Goal: Use online tool/utility: Utilize a website feature to perform a specific function

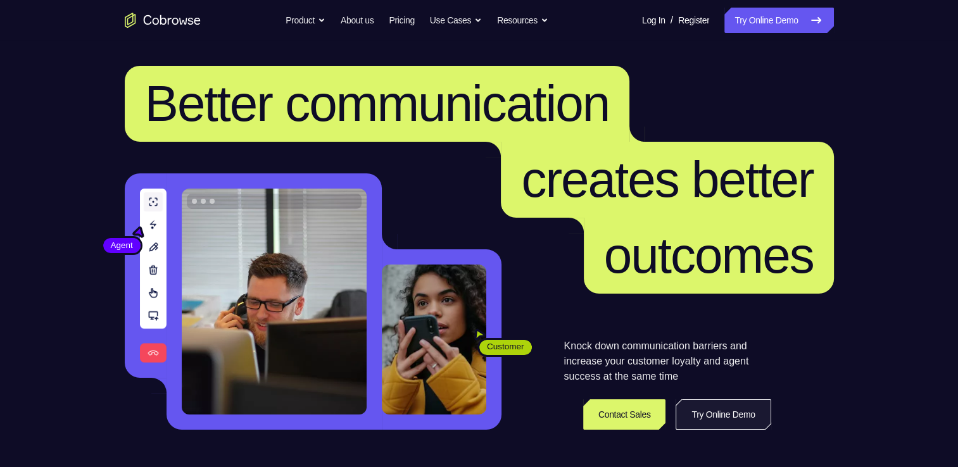
click at [721, 420] on link "Try Online Demo" at bounding box center [723, 415] width 95 height 30
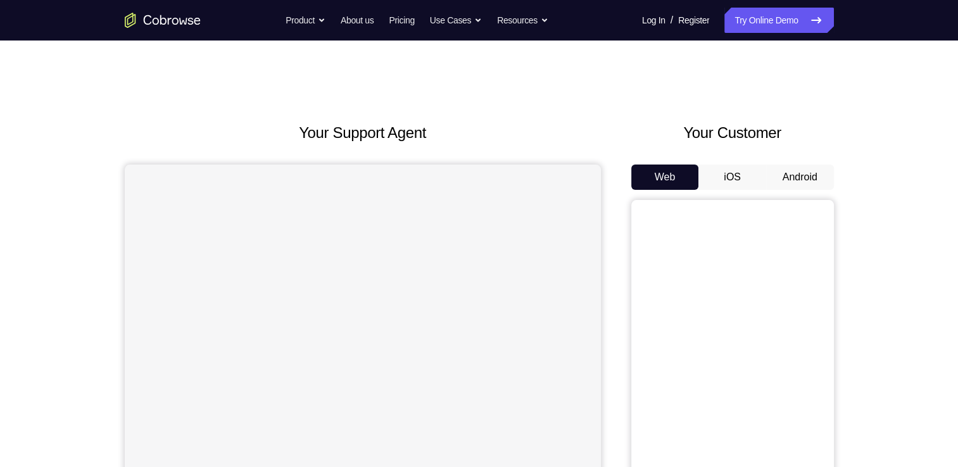
click at [792, 179] on button "Android" at bounding box center [800, 177] width 68 height 25
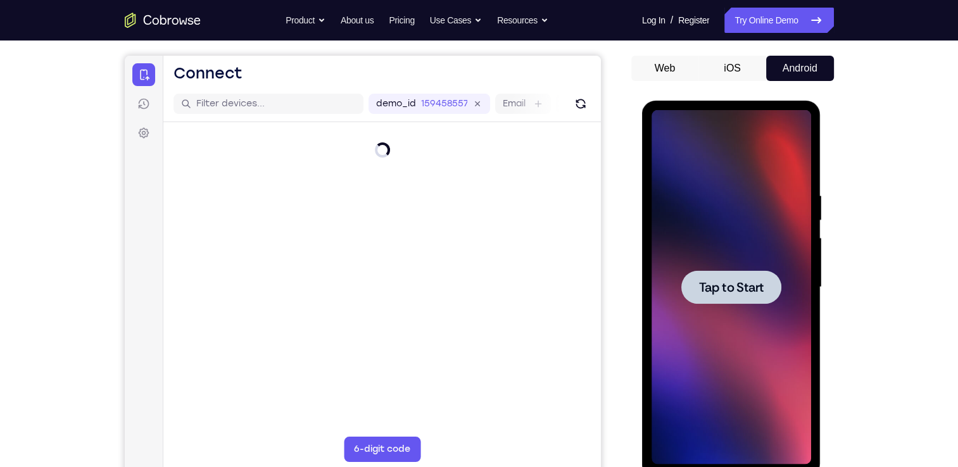
click at [726, 289] on span "Tap to Start" at bounding box center [731, 287] width 65 height 13
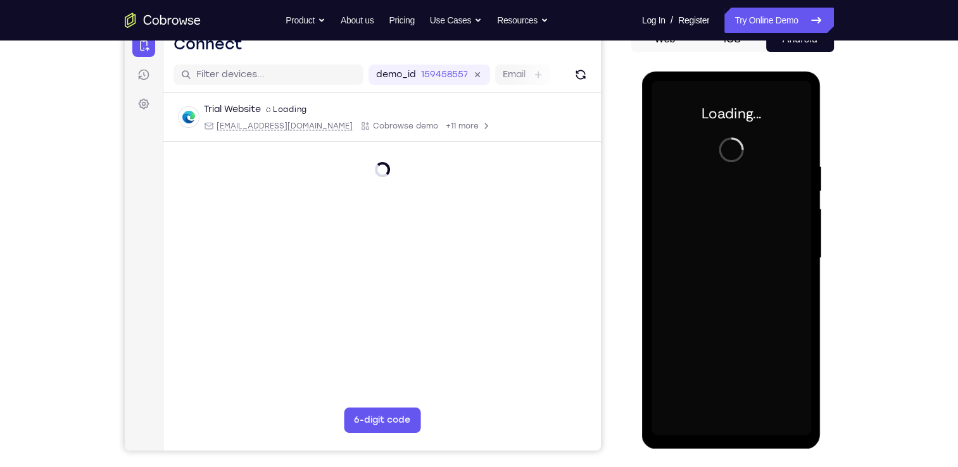
scroll to position [137, 0]
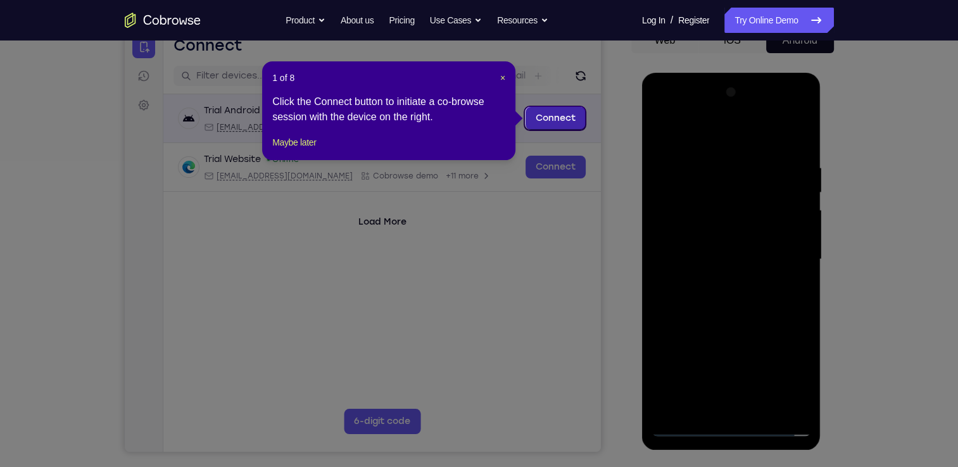
click at [548, 118] on link "Connect" at bounding box center [555, 118] width 60 height 23
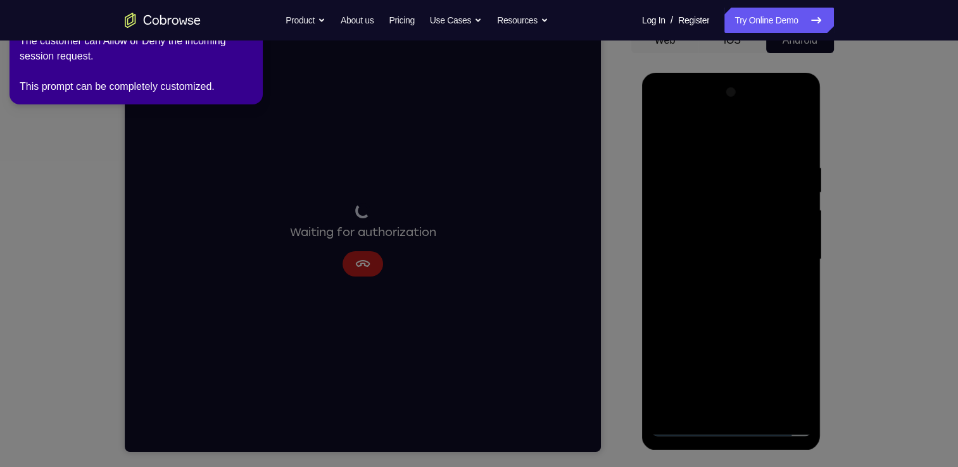
click at [728, 426] on icon at bounding box center [481, 231] width 973 height 472
click at [744, 279] on icon at bounding box center [481, 231] width 973 height 472
click at [750, 277] on icon at bounding box center [481, 231] width 973 height 472
click at [727, 429] on icon at bounding box center [481, 231] width 973 height 472
click at [729, 427] on icon at bounding box center [481, 231] width 973 height 472
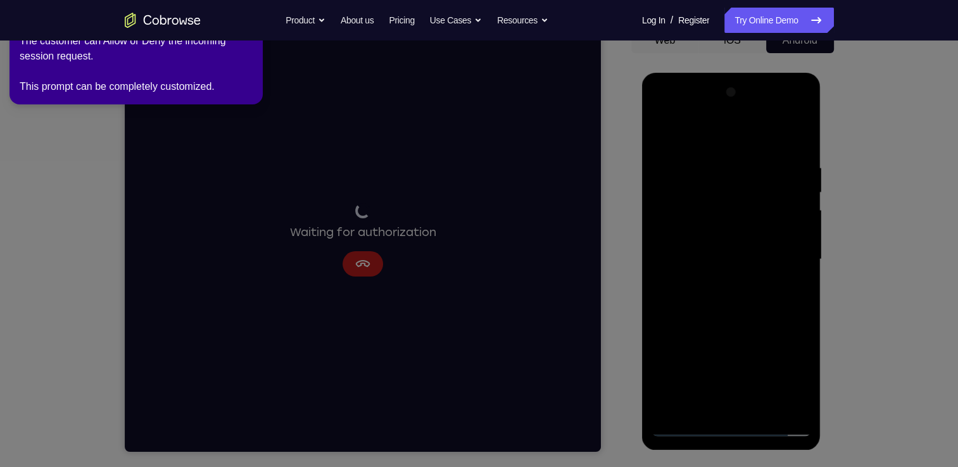
click at [728, 427] on icon at bounding box center [481, 231] width 973 height 472
click at [778, 279] on icon at bounding box center [481, 231] width 973 height 472
click at [693, 341] on icon at bounding box center [481, 231] width 973 height 472
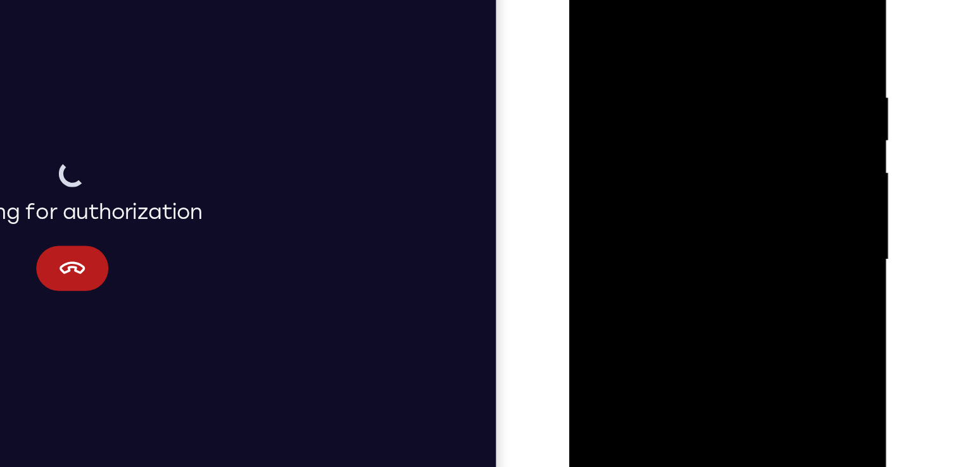
scroll to position [65, 0]
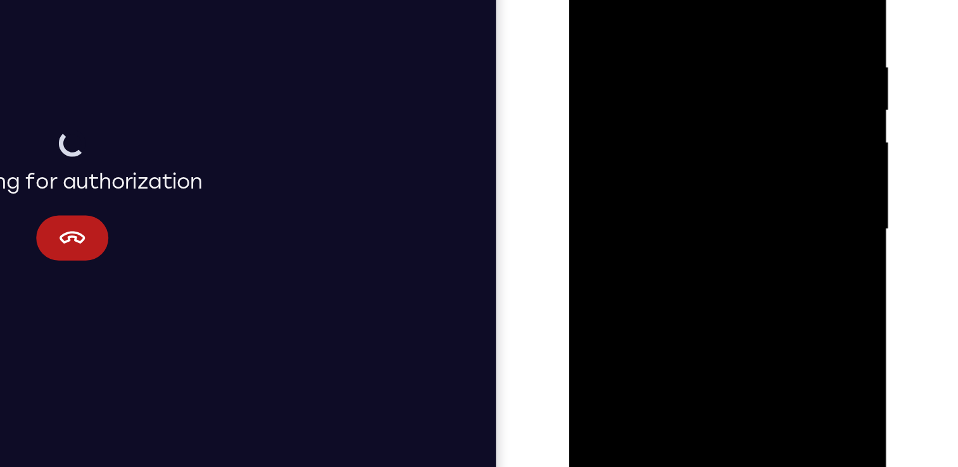
click at [685, 104] on div at bounding box center [659, 84] width 160 height 355
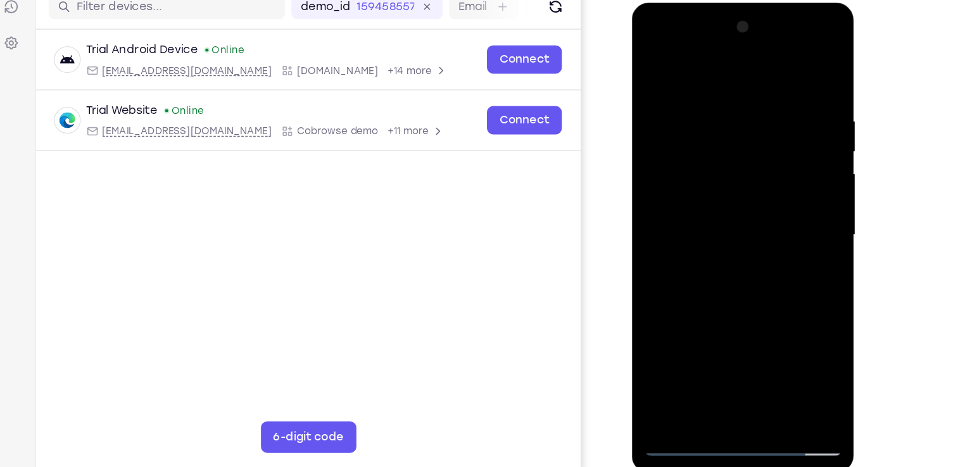
scroll to position [117, 0]
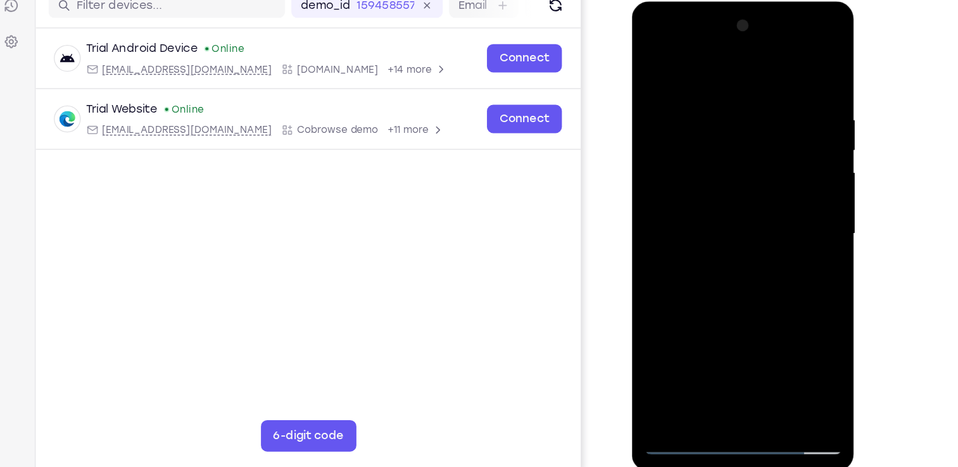
click at [717, 353] on div at bounding box center [721, 188] width 160 height 355
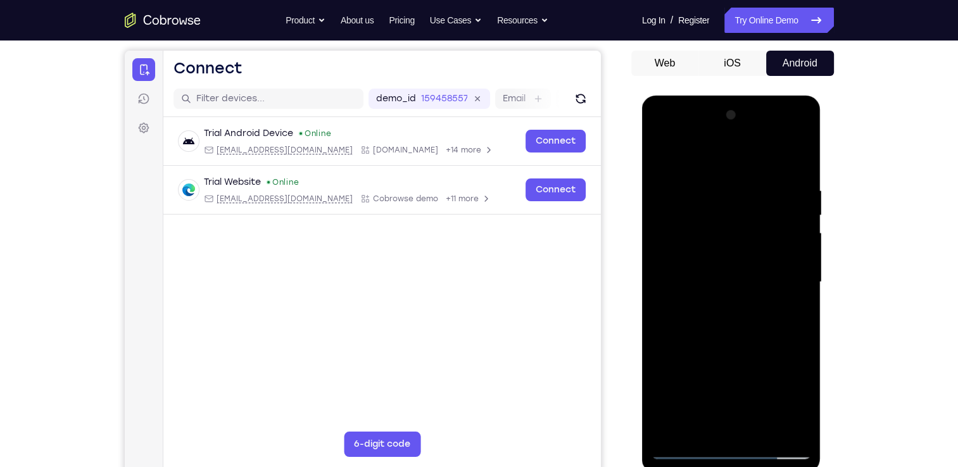
scroll to position [121, 0]
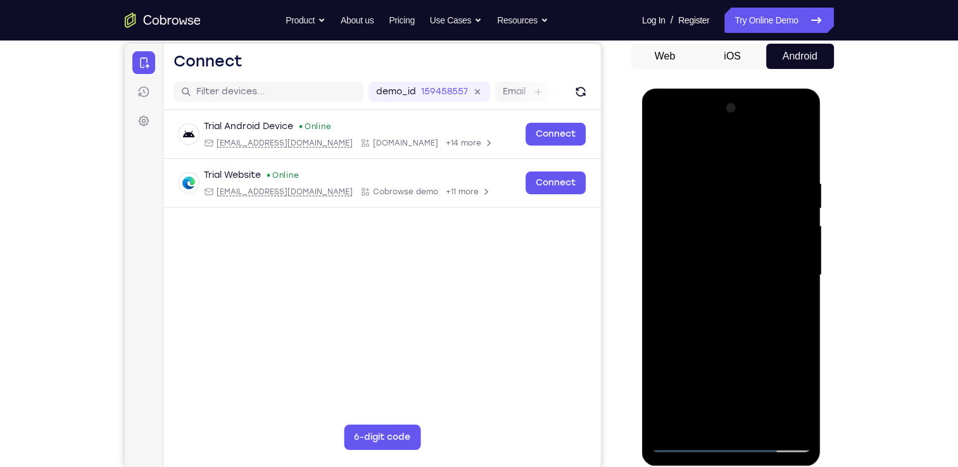
click at [750, 244] on div at bounding box center [732, 275] width 160 height 355
drag, startPoint x: 750, startPoint y: 123, endPoint x: 709, endPoint y: 88, distance: 53.4
click at [709, 89] on div at bounding box center [731, 277] width 179 height 377
drag, startPoint x: 769, startPoint y: 372, endPoint x: 494, endPoint y: 279, distance: 290.8
click at [642, 279] on html "Online web based iOS Simulators and Android Emulators. Run iPhone, iPad, Mobile…" at bounding box center [732, 279] width 180 height 380
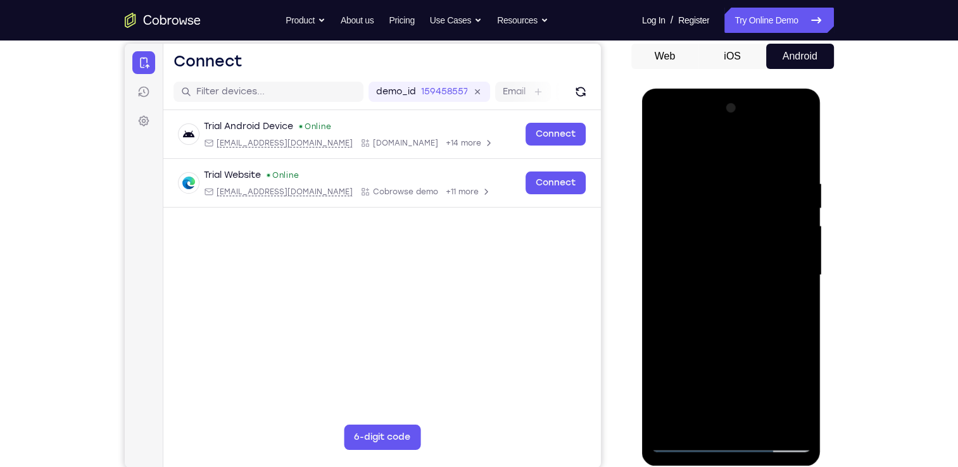
click at [724, 441] on div at bounding box center [732, 275] width 160 height 355
click at [790, 391] on div at bounding box center [732, 275] width 160 height 355
click at [664, 132] on div at bounding box center [732, 275] width 160 height 355
click at [778, 270] on div at bounding box center [732, 275] width 160 height 355
click at [738, 283] on div at bounding box center [732, 275] width 160 height 355
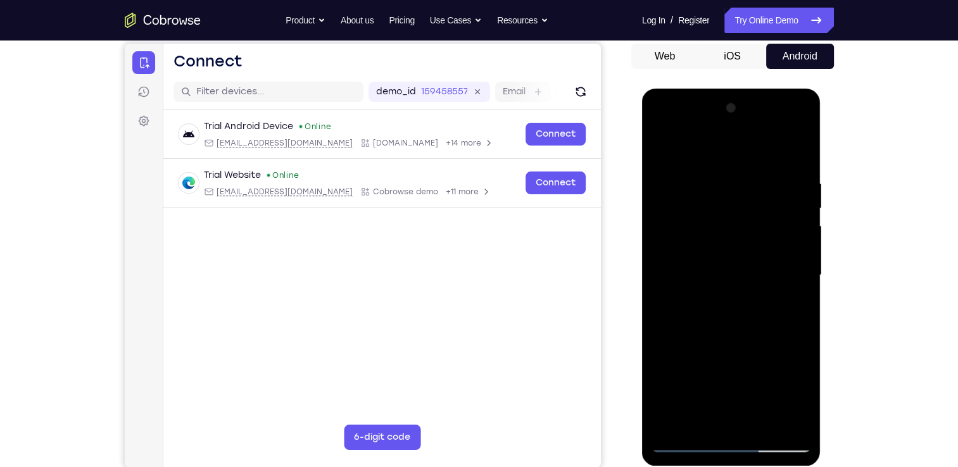
drag, startPoint x: 744, startPoint y: 278, endPoint x: 760, endPoint y: 259, distance: 24.7
click at [760, 259] on div at bounding box center [732, 275] width 160 height 355
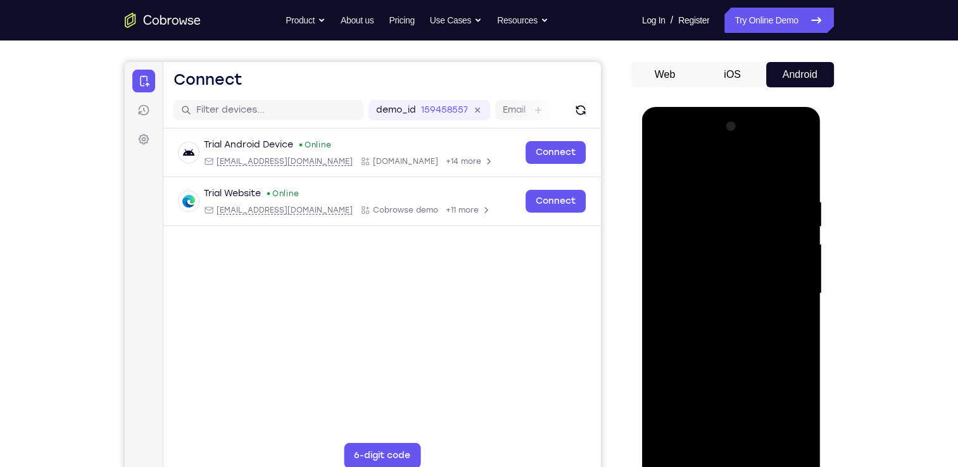
scroll to position [103, 0]
click at [718, 280] on div at bounding box center [732, 293] width 160 height 355
click at [709, 281] on div at bounding box center [732, 293] width 160 height 355
click at [708, 266] on div at bounding box center [732, 293] width 160 height 355
click at [705, 291] on div at bounding box center [732, 293] width 160 height 355
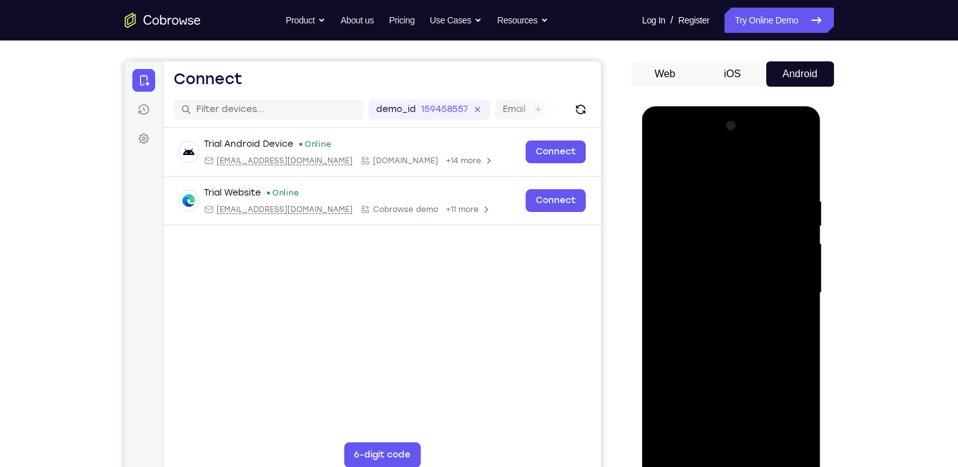
click at [733, 346] on div at bounding box center [732, 293] width 160 height 355
click at [793, 308] on div at bounding box center [732, 293] width 160 height 355
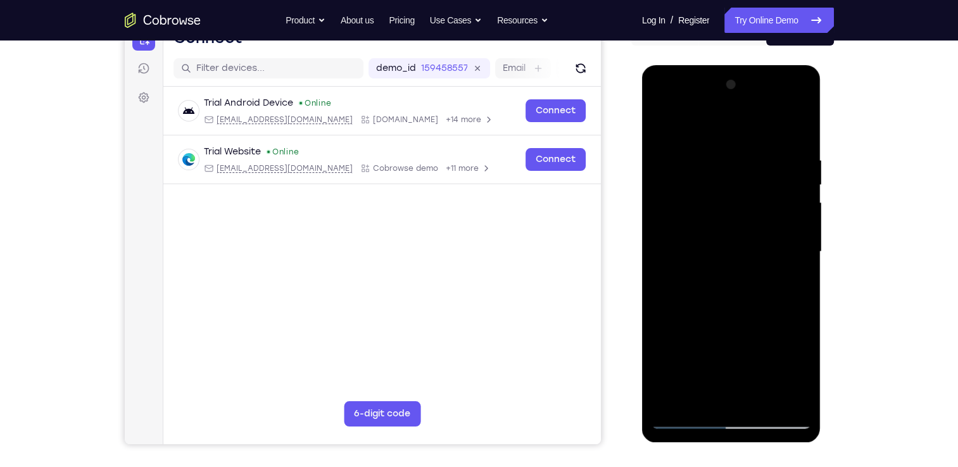
scroll to position [146, 0]
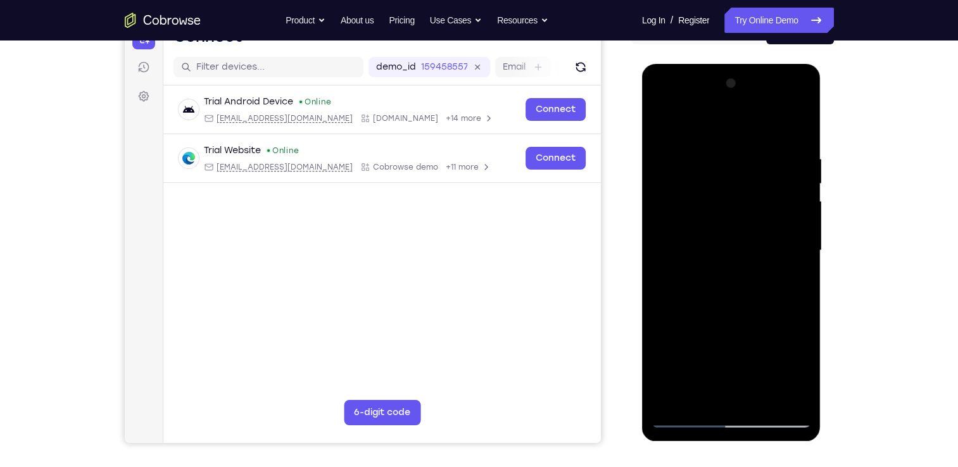
click at [719, 203] on div at bounding box center [732, 250] width 160 height 355
click at [684, 249] on div at bounding box center [732, 250] width 160 height 355
click at [728, 306] on div at bounding box center [732, 250] width 160 height 355
click at [728, 319] on div at bounding box center [732, 250] width 160 height 355
click at [760, 269] on div at bounding box center [732, 250] width 160 height 355
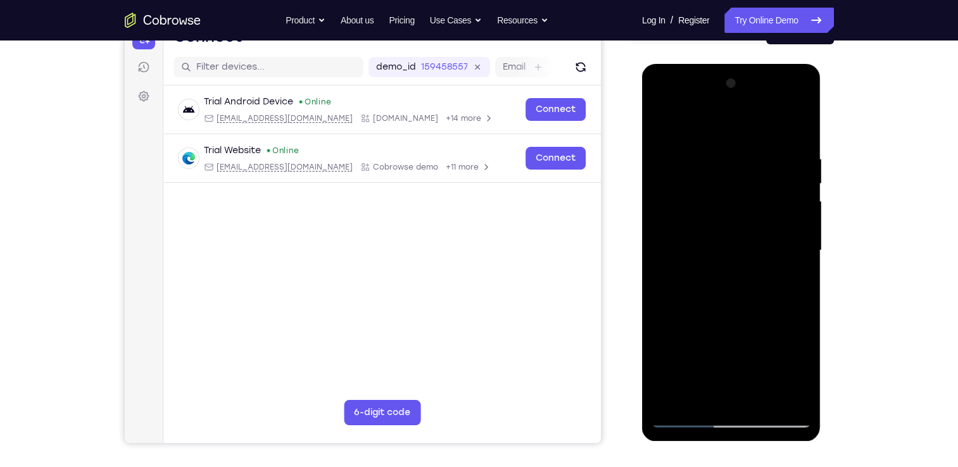
click at [748, 241] on div at bounding box center [732, 250] width 160 height 355
click at [733, 256] on div at bounding box center [732, 250] width 160 height 355
click at [700, 238] on div at bounding box center [732, 250] width 160 height 355
click at [702, 264] on div at bounding box center [732, 250] width 160 height 355
click at [735, 277] on div at bounding box center [732, 250] width 160 height 355
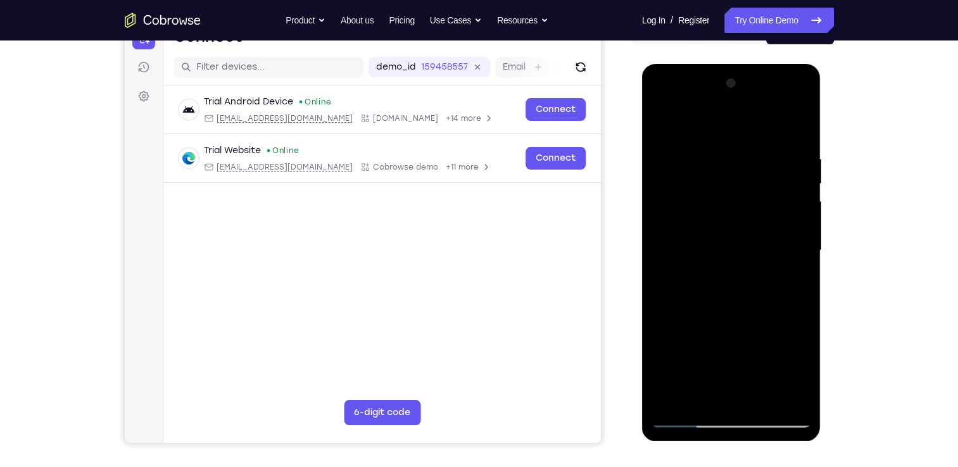
click at [793, 241] on div at bounding box center [732, 250] width 160 height 355
click at [675, 243] on div at bounding box center [732, 250] width 160 height 355
click at [679, 266] on div at bounding box center [732, 250] width 160 height 355
click at [731, 282] on div at bounding box center [732, 250] width 160 height 355
click at [741, 240] on div at bounding box center [732, 250] width 160 height 355
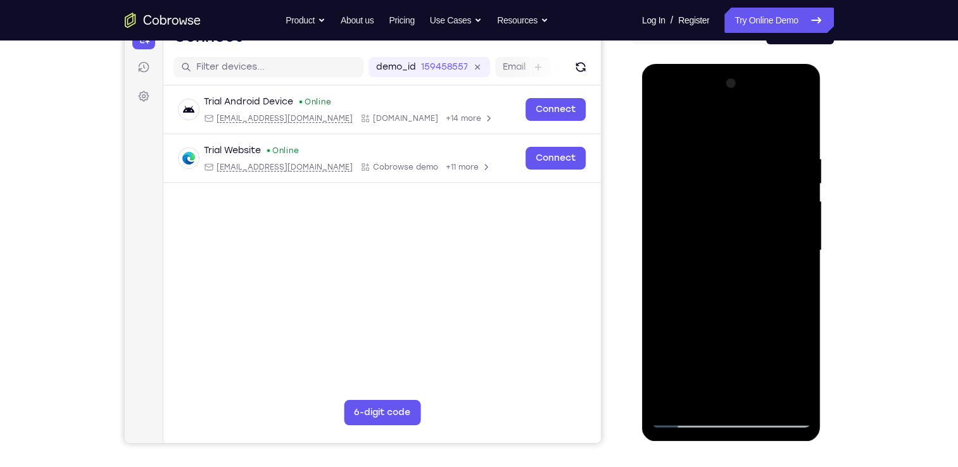
click at [736, 268] on div at bounding box center [732, 250] width 160 height 355
click at [724, 284] on div at bounding box center [732, 250] width 160 height 355
click at [781, 182] on div at bounding box center [732, 250] width 160 height 355
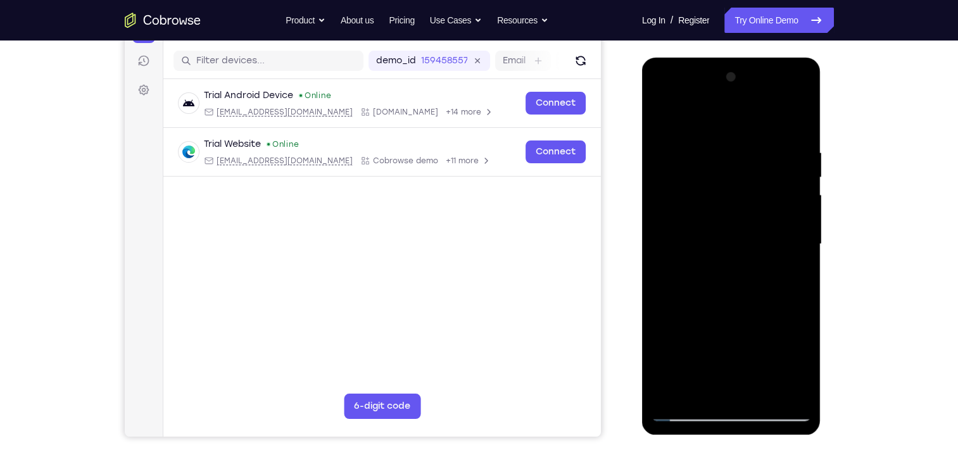
scroll to position [139, 0]
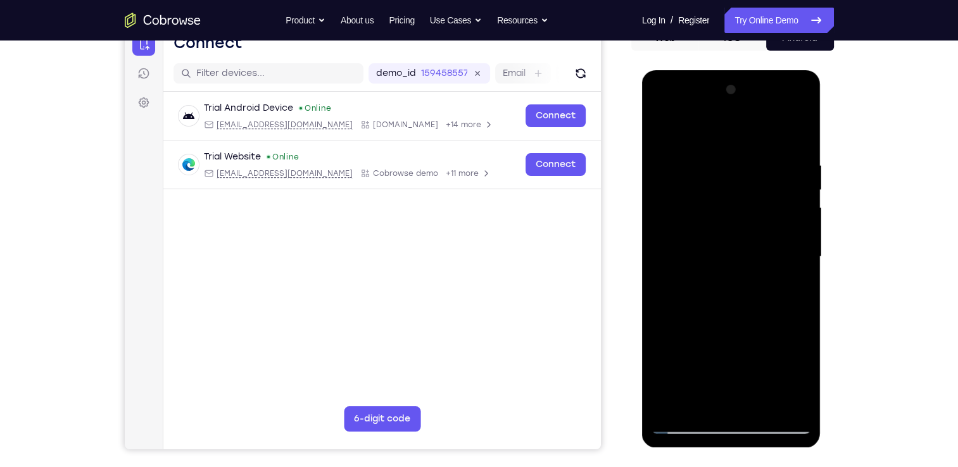
click at [726, 107] on div at bounding box center [732, 257] width 160 height 355
click at [669, 233] on div at bounding box center [732, 257] width 160 height 355
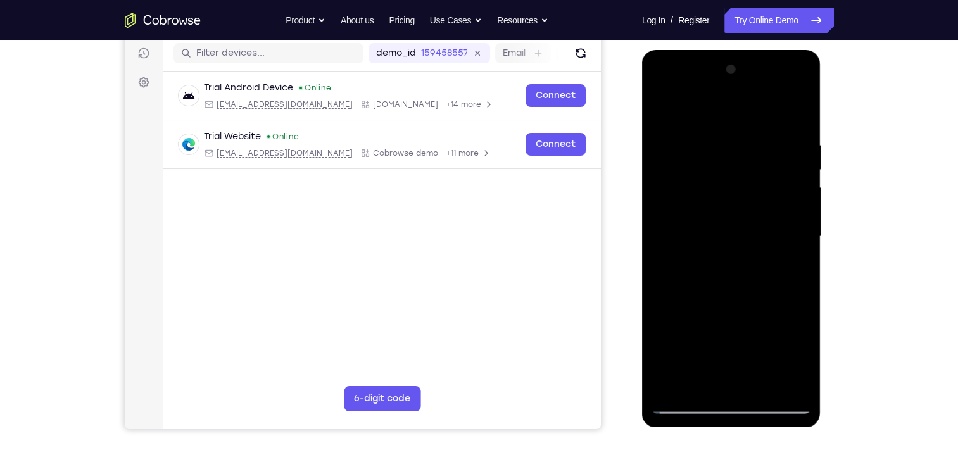
scroll to position [159, 0]
drag, startPoint x: 707, startPoint y: 332, endPoint x: 703, endPoint y: 145, distance: 187.5
click at [703, 145] on div at bounding box center [732, 237] width 160 height 355
drag, startPoint x: 722, startPoint y: 265, endPoint x: 729, endPoint y: 190, distance: 75.7
click at [729, 190] on div at bounding box center [732, 237] width 160 height 355
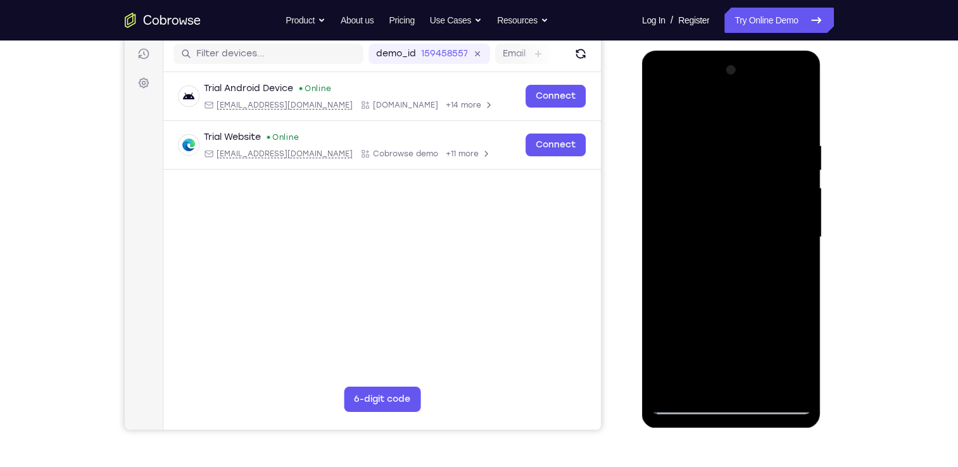
drag, startPoint x: 740, startPoint y: 266, endPoint x: 742, endPoint y: 157, distance: 108.9
click at [742, 157] on div at bounding box center [732, 237] width 160 height 355
drag, startPoint x: 733, startPoint y: 309, endPoint x: 732, endPoint y: 193, distance: 115.9
click at [732, 193] on div at bounding box center [732, 237] width 160 height 355
drag, startPoint x: 747, startPoint y: 295, endPoint x: 739, endPoint y: 73, distance: 222.4
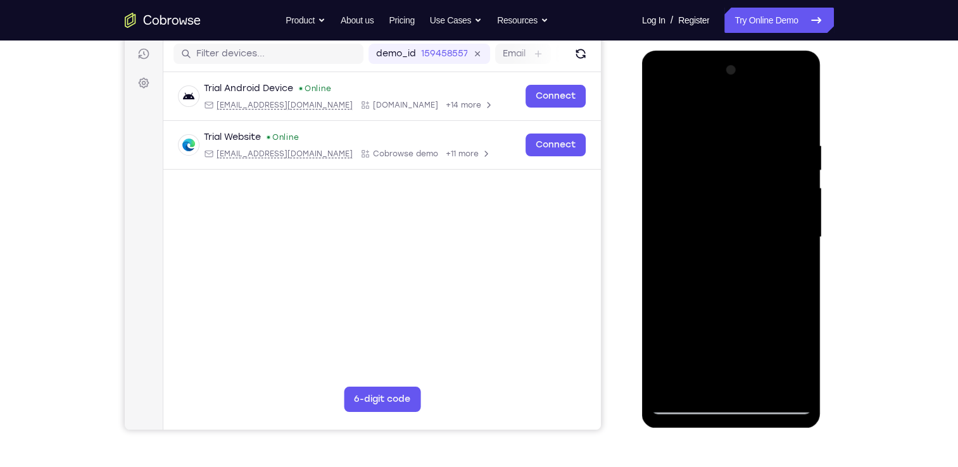
click at [739, 73] on div at bounding box center [732, 237] width 160 height 355
drag, startPoint x: 727, startPoint y: 234, endPoint x: 726, endPoint y: 136, distance: 98.2
click at [726, 136] on div at bounding box center [732, 237] width 160 height 355
drag, startPoint x: 732, startPoint y: 266, endPoint x: 727, endPoint y: 166, distance: 100.2
click at [727, 166] on div at bounding box center [732, 237] width 160 height 355
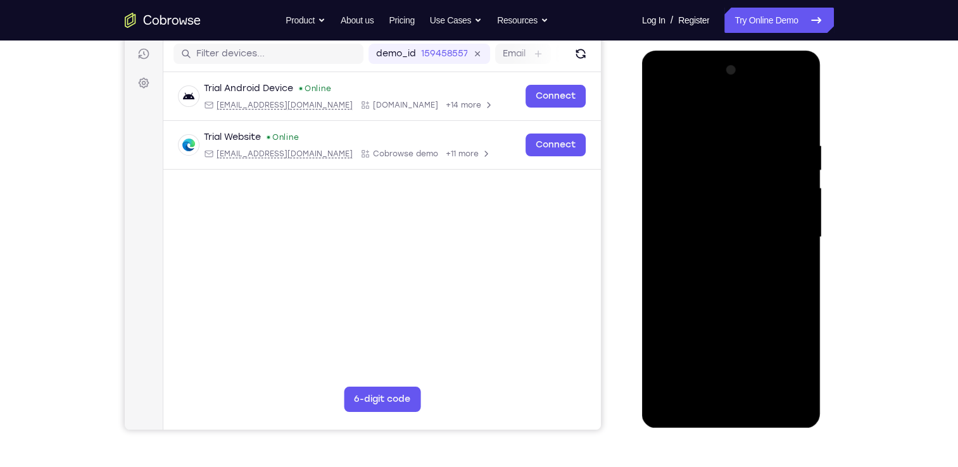
click at [717, 256] on div at bounding box center [732, 237] width 160 height 355
drag, startPoint x: 747, startPoint y: 341, endPoint x: 740, endPoint y: 193, distance: 147.7
click at [740, 193] on div at bounding box center [732, 237] width 160 height 355
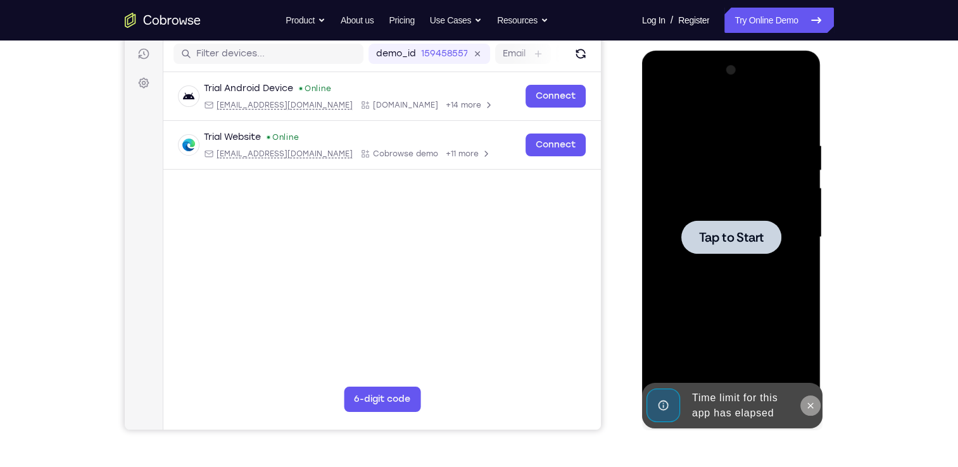
click at [813, 401] on icon at bounding box center [810, 406] width 10 height 10
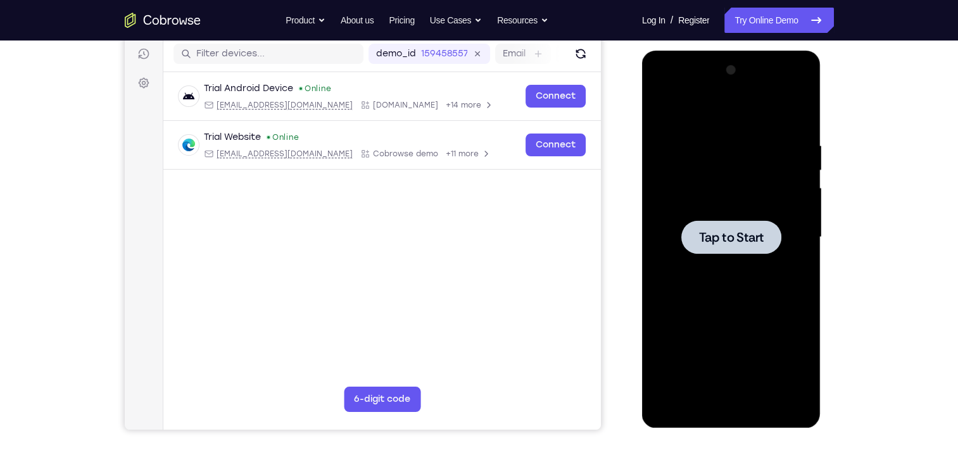
click at [737, 232] on span "Tap to Start" at bounding box center [731, 237] width 65 height 13
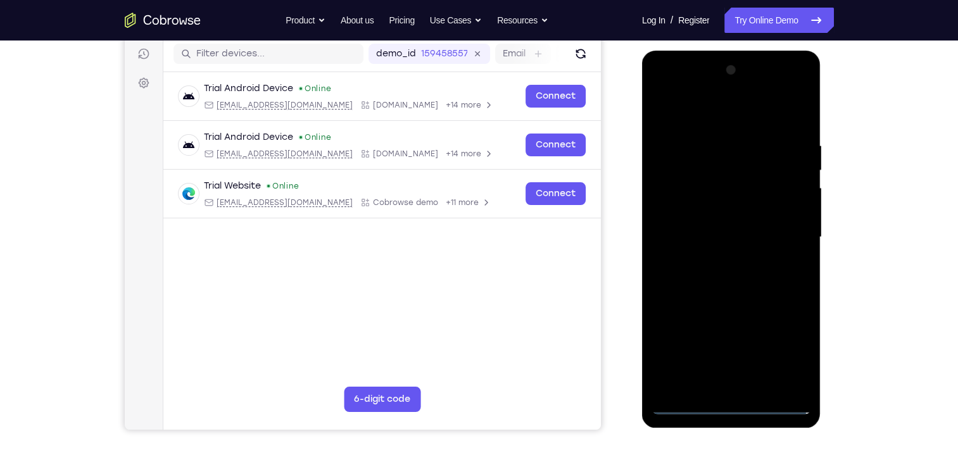
click at [726, 405] on div at bounding box center [732, 237] width 160 height 355
click at [792, 354] on div at bounding box center [732, 237] width 160 height 355
click at [786, 346] on div at bounding box center [732, 237] width 160 height 355
click at [709, 85] on div at bounding box center [732, 237] width 160 height 355
click at [688, 116] on div at bounding box center [732, 237] width 160 height 355
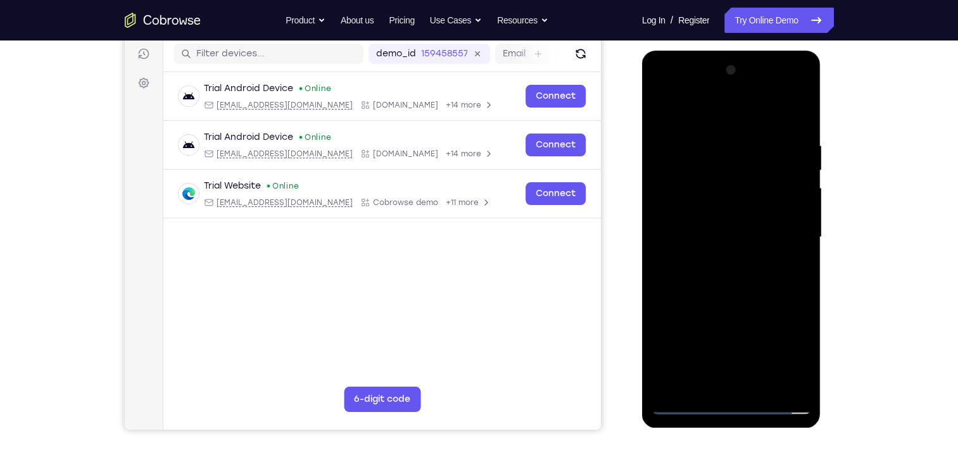
click at [805, 113] on div at bounding box center [732, 237] width 160 height 355
click at [784, 232] on div at bounding box center [732, 237] width 160 height 355
click at [717, 258] on div at bounding box center [732, 237] width 160 height 355
click at [698, 223] on div at bounding box center [732, 237] width 160 height 355
click at [717, 210] on div at bounding box center [732, 237] width 160 height 355
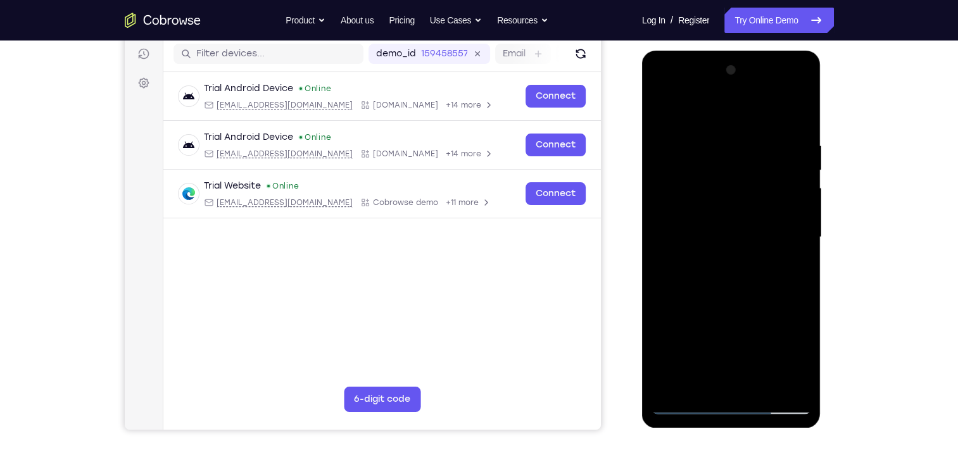
click at [740, 233] on div at bounding box center [732, 237] width 160 height 355
click at [729, 277] on div at bounding box center [732, 237] width 160 height 355
click at [728, 261] on div at bounding box center [732, 237] width 160 height 355
click at [707, 234] on div at bounding box center [732, 237] width 160 height 355
click at [722, 271] on div at bounding box center [732, 237] width 160 height 355
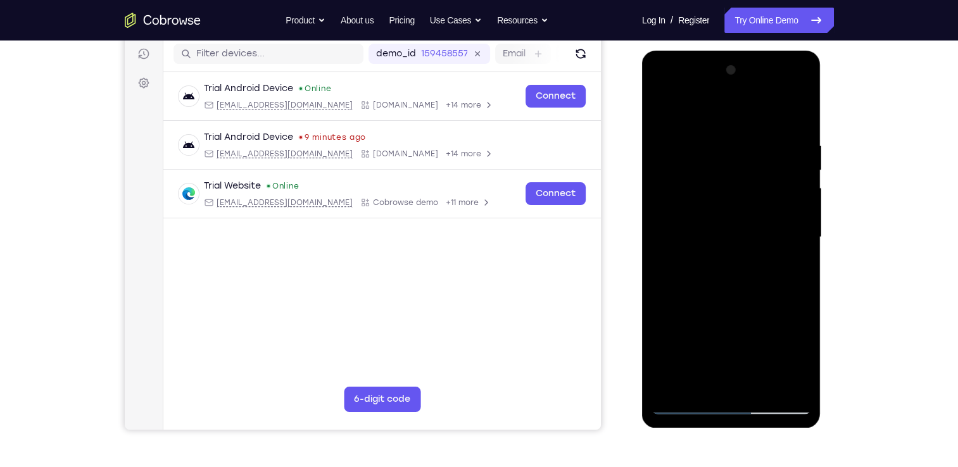
click at [741, 293] on div at bounding box center [732, 237] width 160 height 355
click at [699, 176] on div at bounding box center [732, 237] width 160 height 355
click at [721, 207] on div at bounding box center [732, 237] width 160 height 355
click at [755, 283] on div at bounding box center [732, 237] width 160 height 355
click at [752, 310] on div at bounding box center [732, 237] width 160 height 355
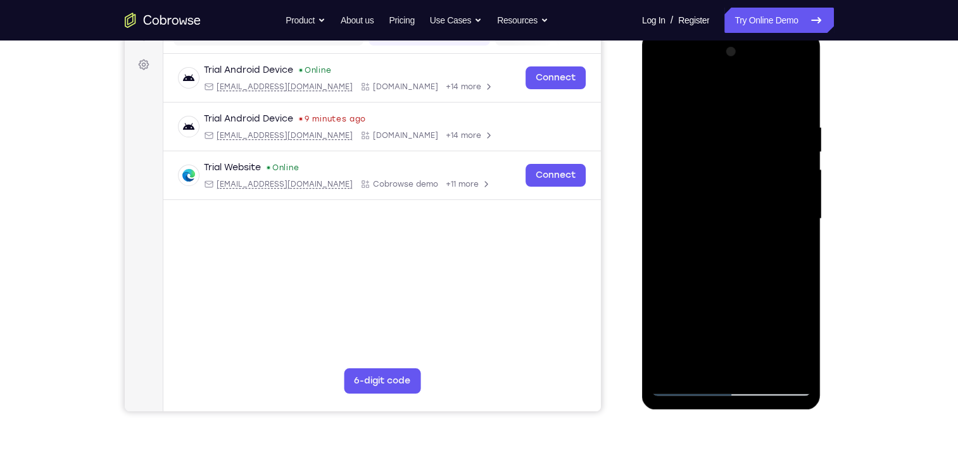
scroll to position [181, 0]
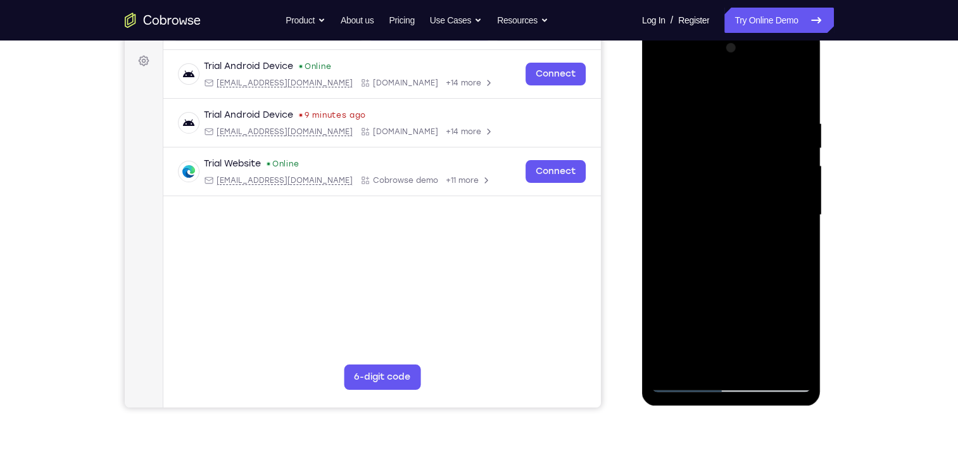
click at [747, 365] on div at bounding box center [732, 215] width 160 height 355
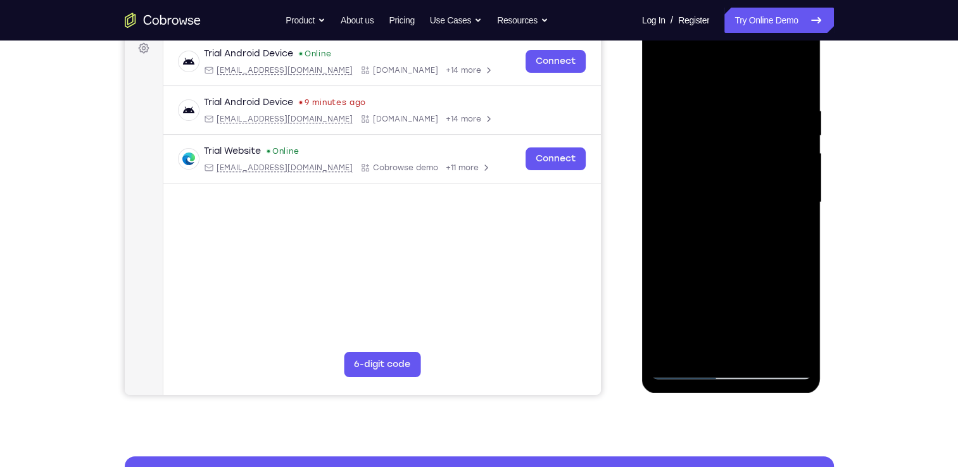
scroll to position [190, 0]
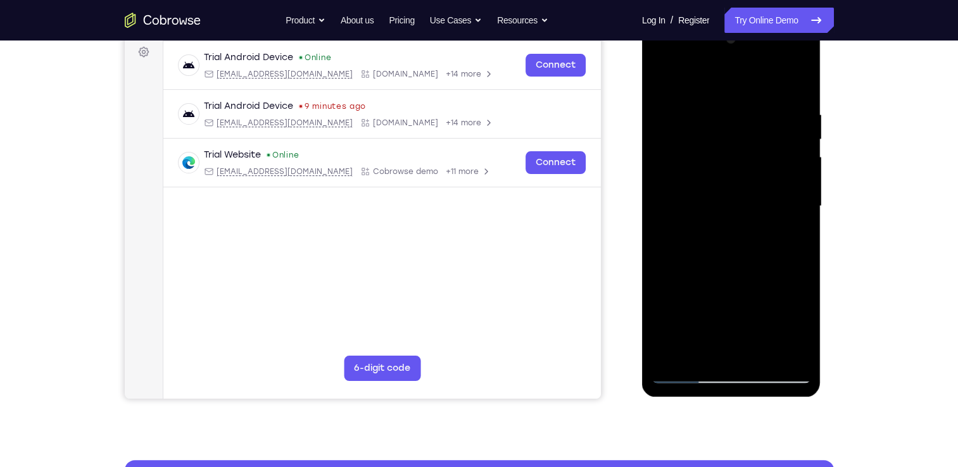
click at [752, 359] on div at bounding box center [732, 206] width 160 height 355
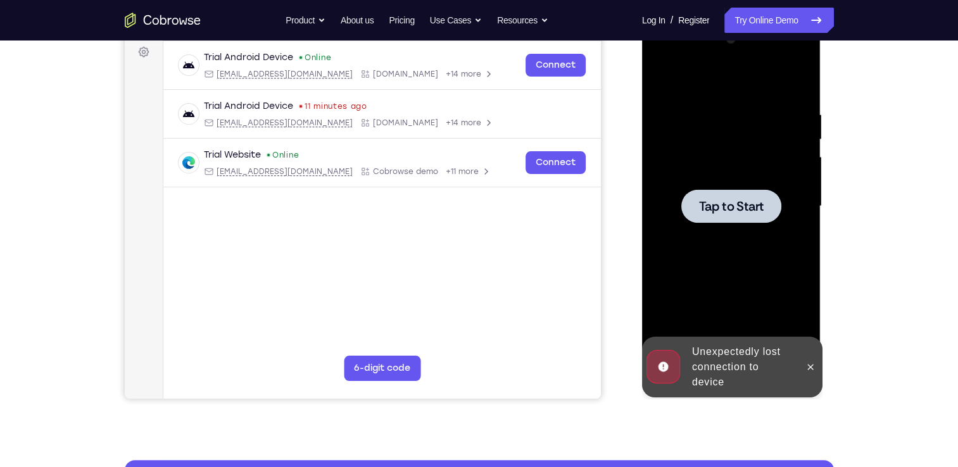
click at [737, 209] on span "Tap to Start" at bounding box center [731, 206] width 65 height 13
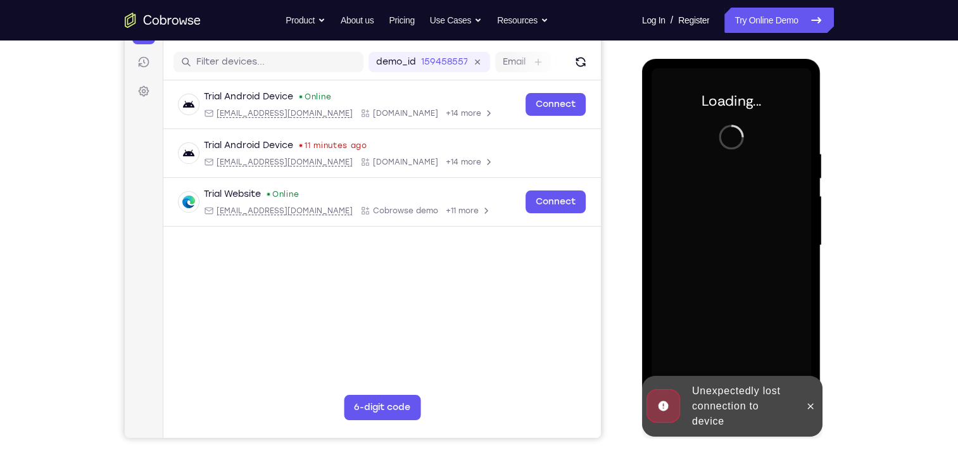
scroll to position [129, 0]
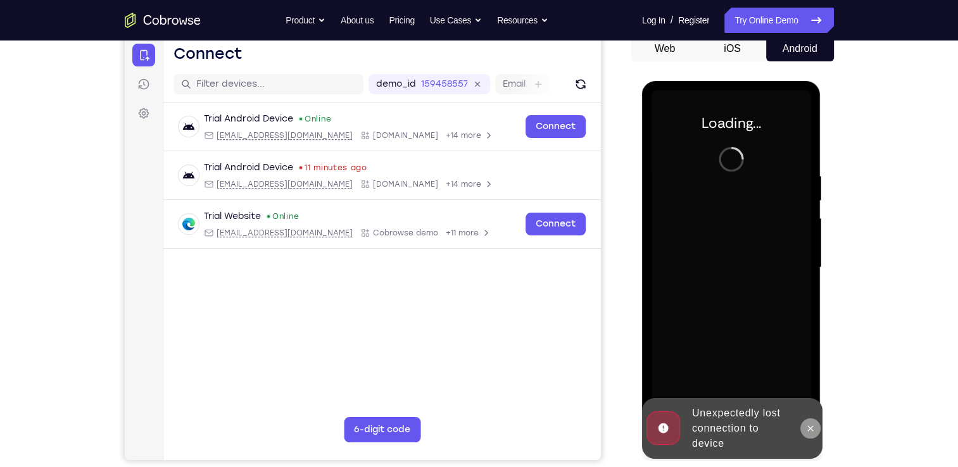
click at [808, 427] on icon at bounding box center [810, 429] width 10 height 10
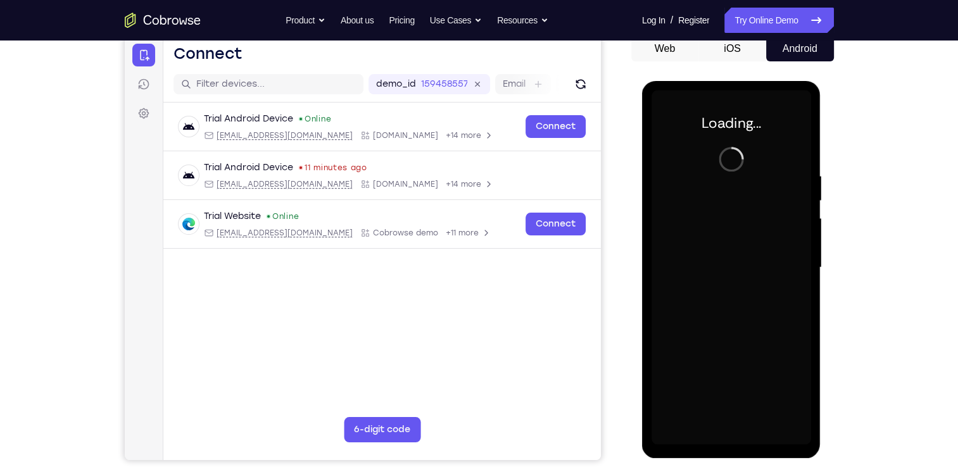
click at [747, 205] on div at bounding box center [732, 268] width 160 height 355
click at [676, 42] on button "Web" at bounding box center [665, 48] width 68 height 25
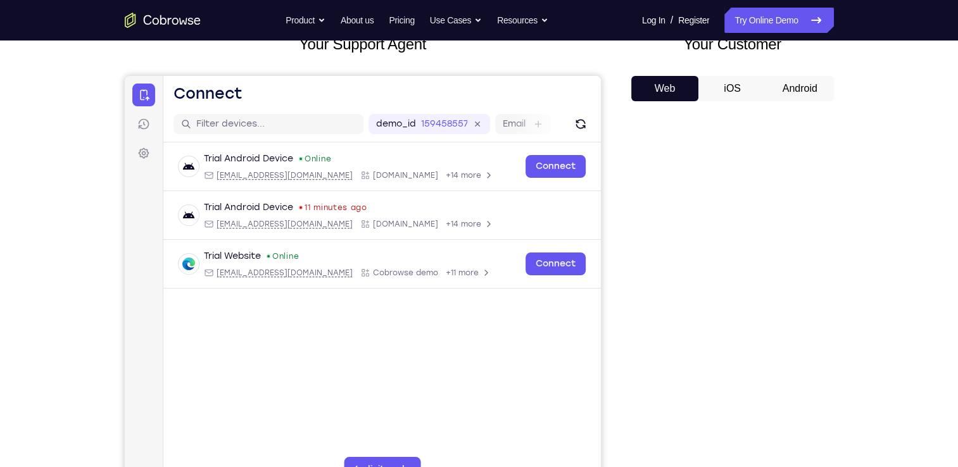
scroll to position [89, 0]
click at [786, 76] on button "Android" at bounding box center [800, 88] width 68 height 25
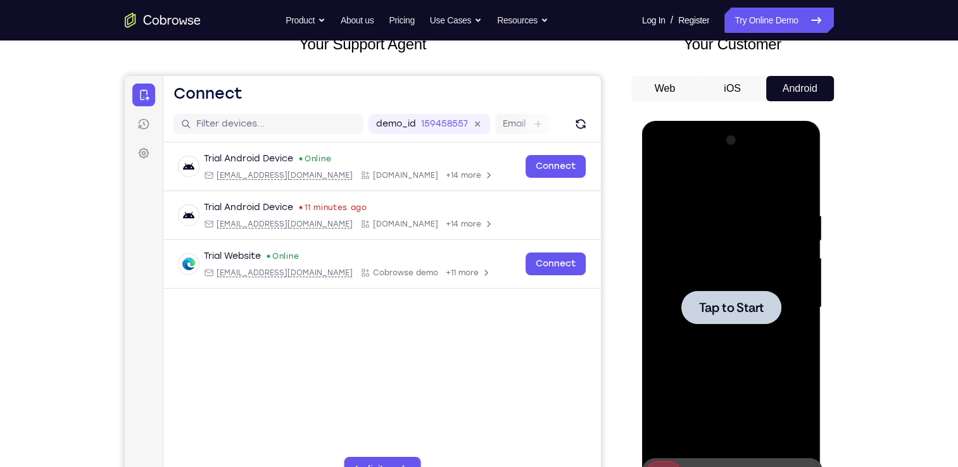
click at [717, 314] on span "Tap to Start" at bounding box center [731, 307] width 65 height 13
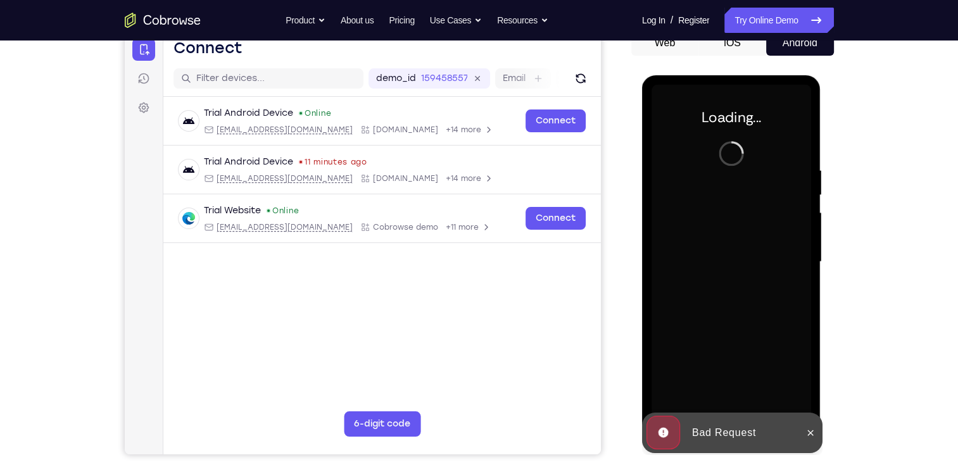
scroll to position [168, 0]
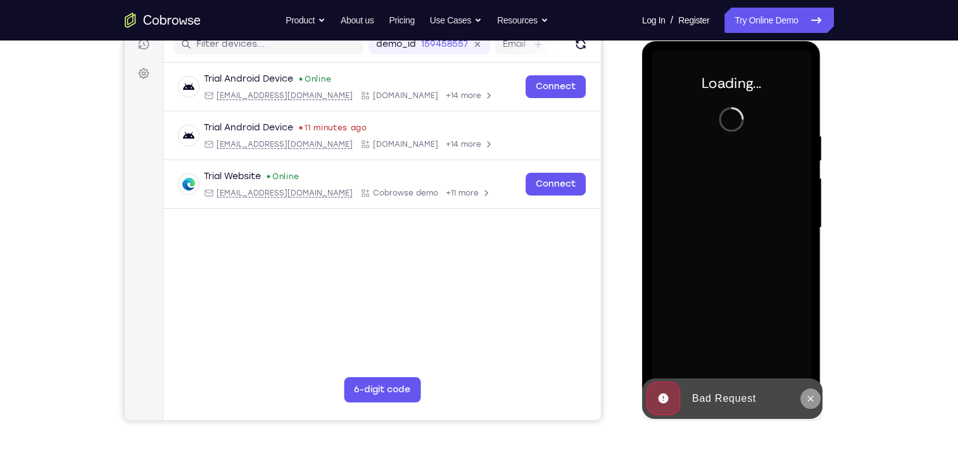
click at [809, 399] on icon at bounding box center [811, 399] width 6 height 6
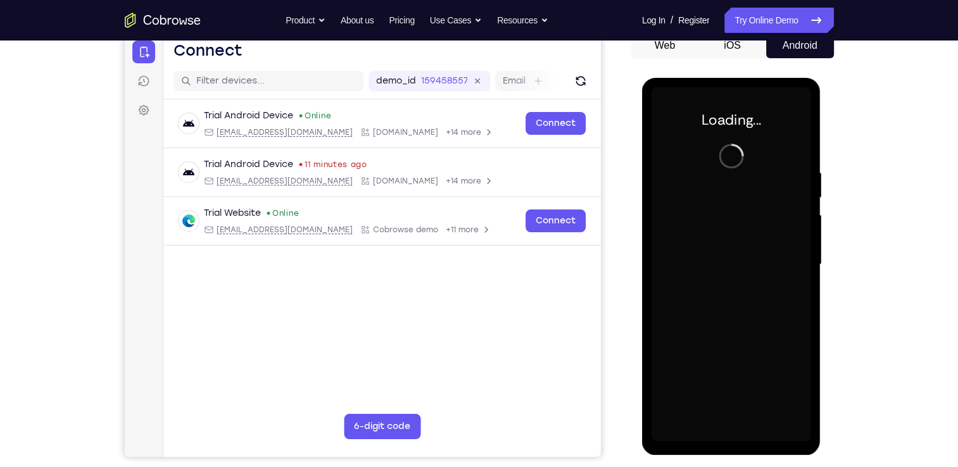
scroll to position [131, 0]
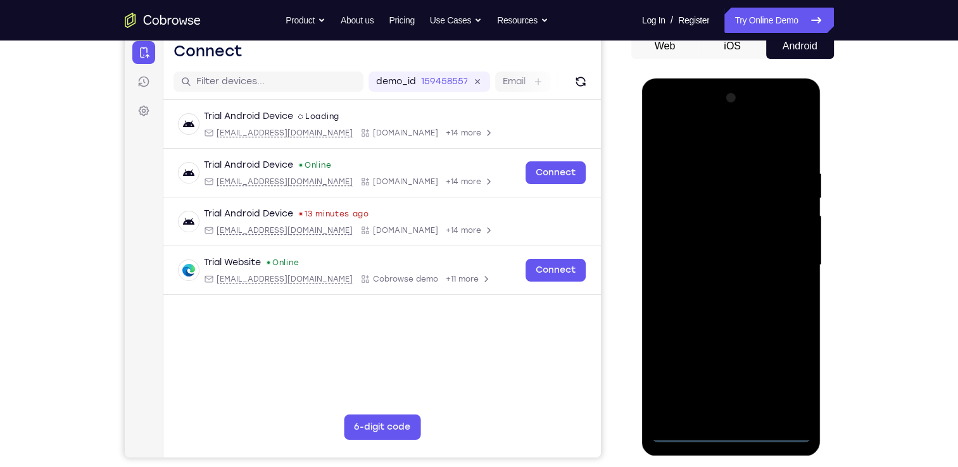
click at [728, 434] on div at bounding box center [732, 265] width 160 height 355
click at [793, 372] on div at bounding box center [732, 265] width 160 height 355
click at [695, 140] on div at bounding box center [732, 265] width 160 height 355
click at [717, 190] on div at bounding box center [732, 265] width 160 height 355
click at [674, 243] on div at bounding box center [732, 265] width 160 height 355
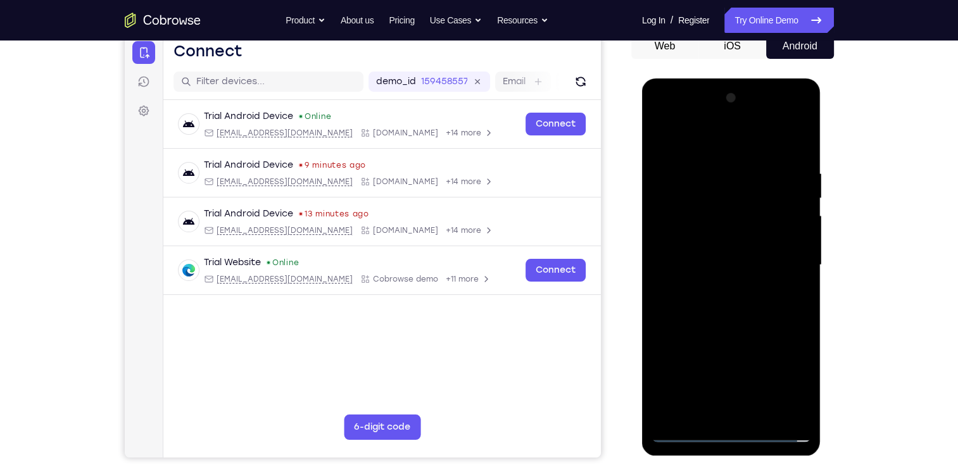
click at [733, 343] on div at bounding box center [732, 265] width 160 height 355
click at [757, 401] on div at bounding box center [732, 265] width 160 height 355
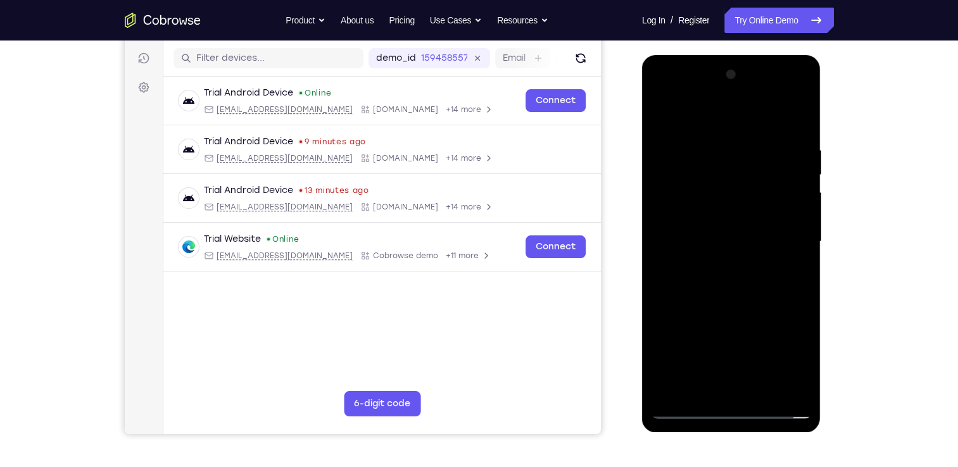
scroll to position [154, 0]
drag, startPoint x: 738, startPoint y: 381, endPoint x: 711, endPoint y: 174, distance: 208.8
click at [711, 174] on div at bounding box center [732, 242] width 160 height 355
drag, startPoint x: 717, startPoint y: 298, endPoint x: 699, endPoint y: 147, distance: 151.7
click at [699, 147] on div at bounding box center [732, 242] width 160 height 355
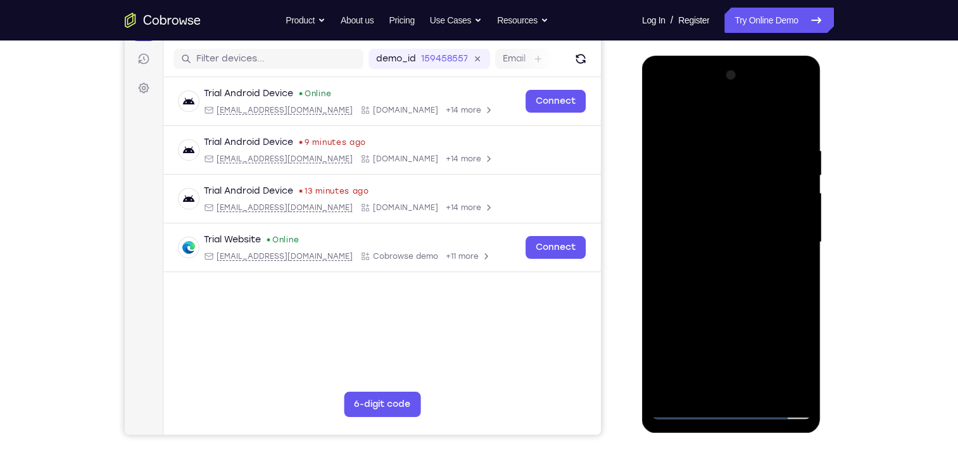
drag, startPoint x: 727, startPoint y: 206, endPoint x: 724, endPoint y: 123, distance: 82.4
click at [724, 123] on div at bounding box center [732, 242] width 160 height 355
drag, startPoint x: 697, startPoint y: 215, endPoint x: 702, endPoint y: 83, distance: 132.4
click at [702, 83] on div at bounding box center [732, 242] width 160 height 355
drag, startPoint x: 711, startPoint y: 247, endPoint x: 725, endPoint y: 144, distance: 104.1
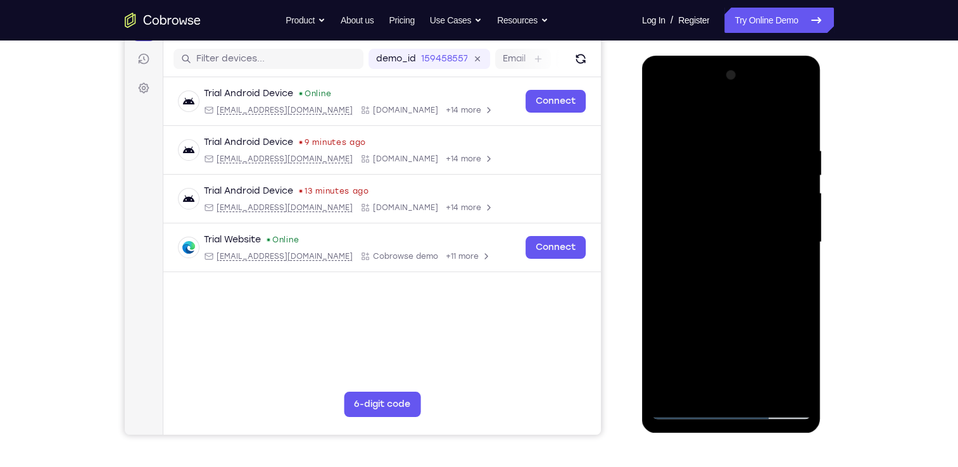
click at [725, 144] on div at bounding box center [732, 242] width 160 height 355
drag, startPoint x: 732, startPoint y: 262, endPoint x: 743, endPoint y: 153, distance: 109.5
click at [743, 153] on div at bounding box center [732, 242] width 160 height 355
drag, startPoint x: 709, startPoint y: 220, endPoint x: 710, endPoint y: 99, distance: 120.3
click at [710, 99] on div at bounding box center [732, 242] width 160 height 355
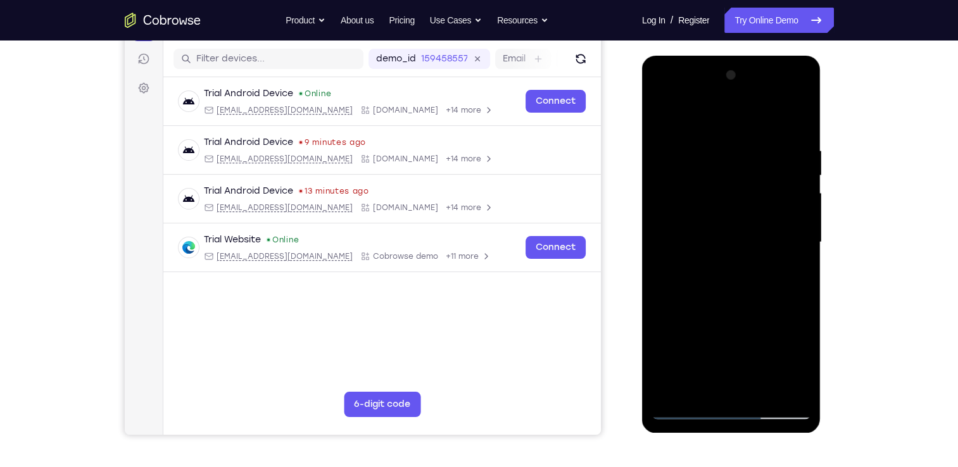
drag, startPoint x: 738, startPoint y: 267, endPoint x: 749, endPoint y: 129, distance: 139.1
click at [749, 129] on div at bounding box center [732, 242] width 160 height 355
drag, startPoint x: 755, startPoint y: 287, endPoint x: 754, endPoint y: 151, distance: 136.8
click at [754, 151] on div at bounding box center [732, 242] width 160 height 355
drag, startPoint x: 783, startPoint y: 271, endPoint x: 745, endPoint y: 154, distance: 123.2
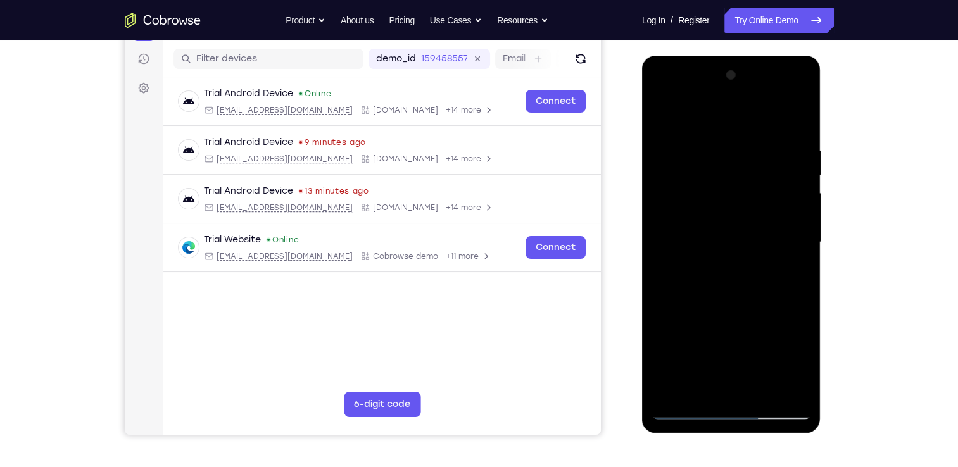
click at [745, 154] on div at bounding box center [732, 242] width 160 height 355
drag, startPoint x: 745, startPoint y: 154, endPoint x: 755, endPoint y: 161, distance: 11.8
click at [755, 161] on div at bounding box center [732, 242] width 160 height 355
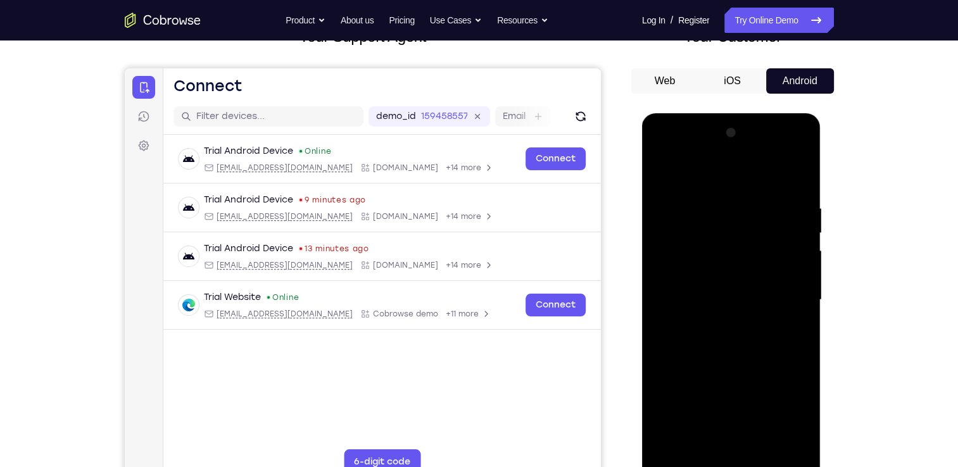
scroll to position [96, 0]
drag, startPoint x: 728, startPoint y: 264, endPoint x: 707, endPoint y: 153, distance: 113.5
click at [707, 153] on div at bounding box center [732, 300] width 160 height 355
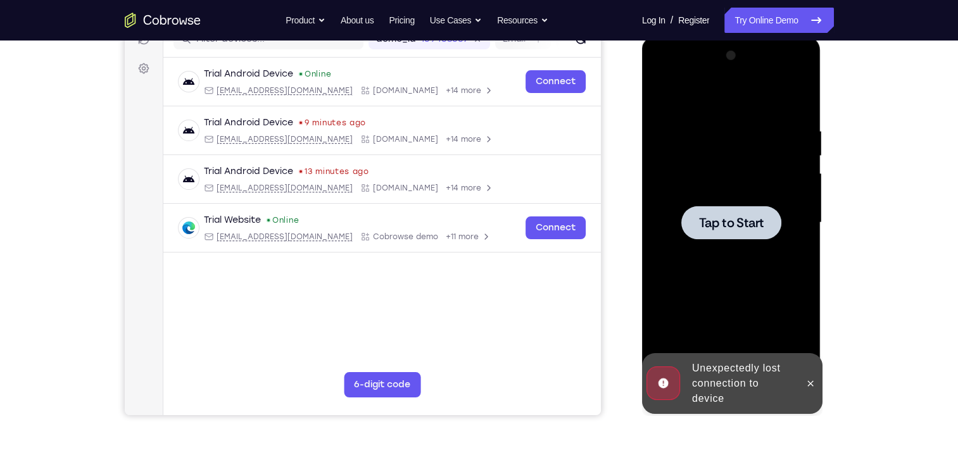
scroll to position [172, 0]
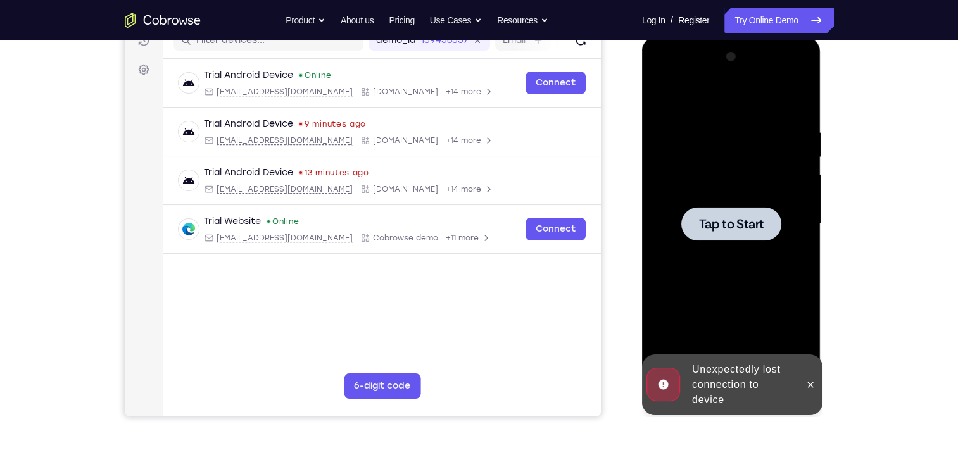
drag, startPoint x: 838, startPoint y: 289, endPoint x: 846, endPoint y: 318, distance: 29.5
click at [846, 318] on div "Your Support Agent Your Customer Web iOS Android Next Steps We’d be happy to gi…" at bounding box center [479, 285] width 811 height 835
click at [740, 230] on span "Tap to Start" at bounding box center [731, 224] width 65 height 13
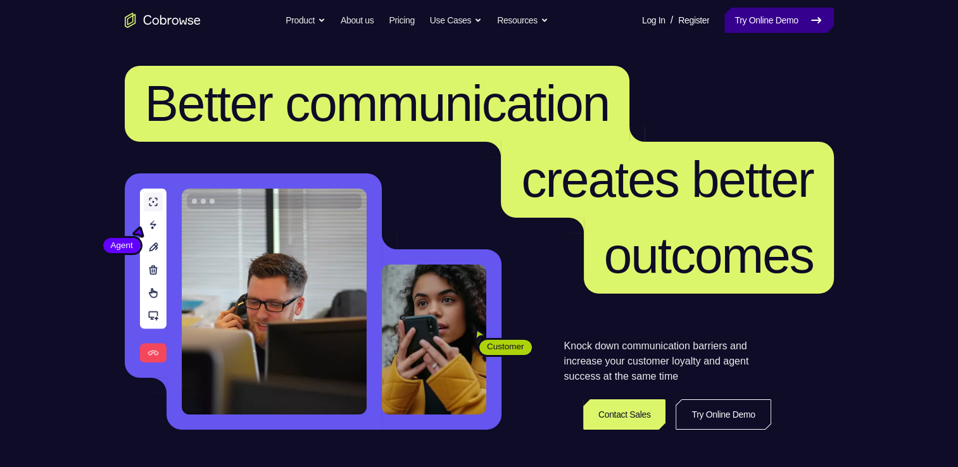
click at [760, 29] on link "Try Online Demo" at bounding box center [778, 20] width 109 height 25
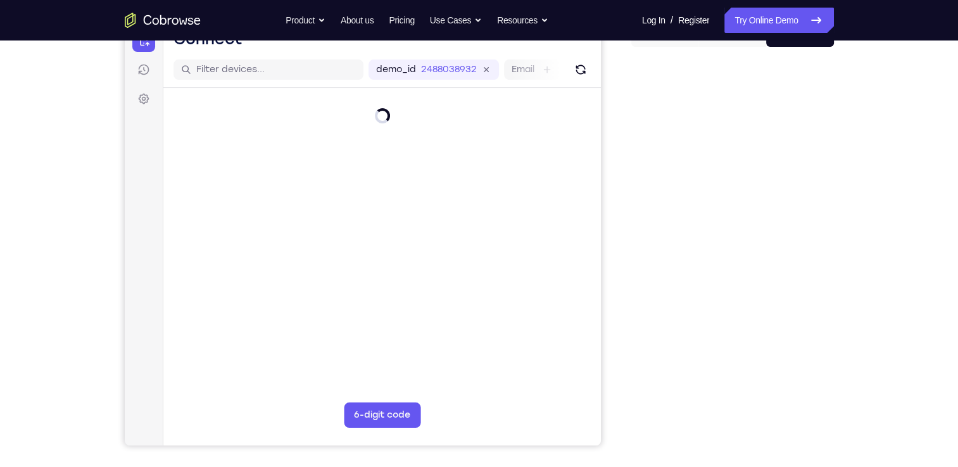
scroll to position [142, 0]
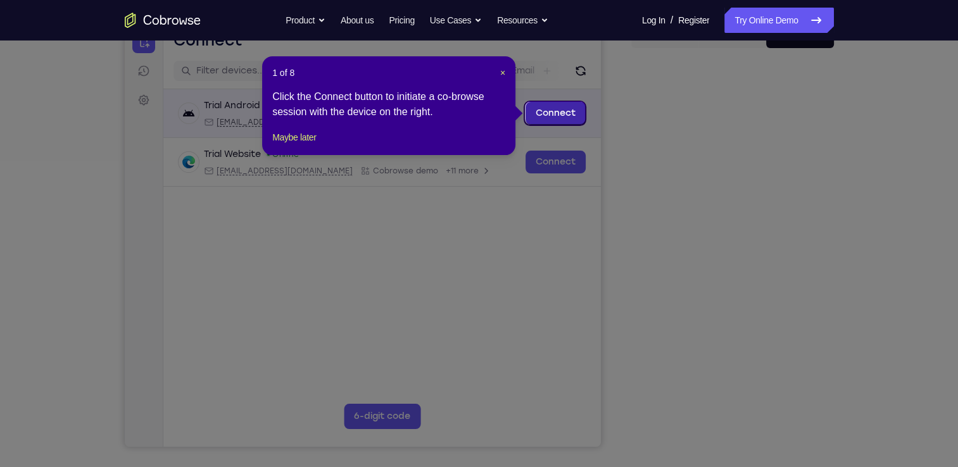
click at [563, 108] on link "Connect" at bounding box center [555, 113] width 60 height 23
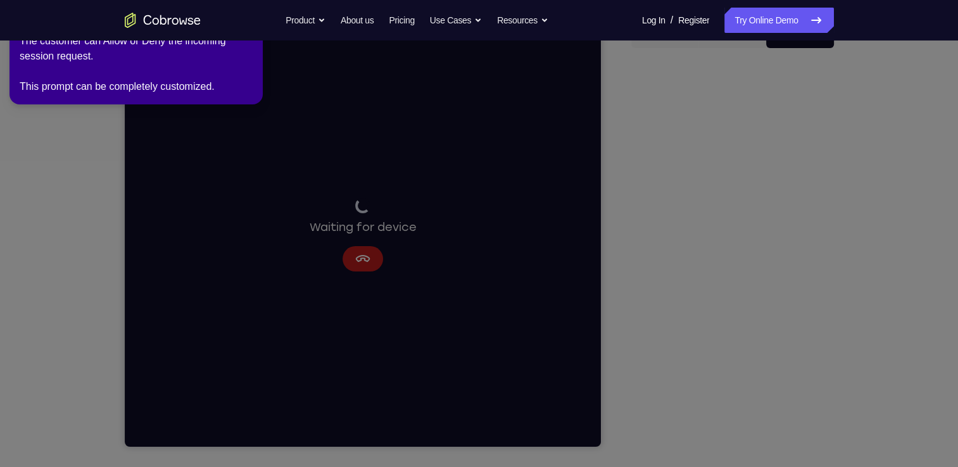
click at [729, 423] on icon at bounding box center [481, 231] width 973 height 472
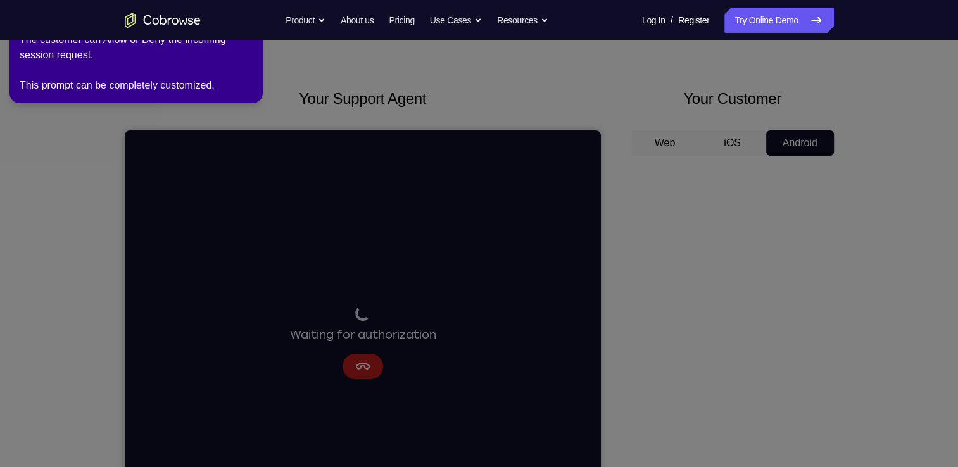
scroll to position [33, 0]
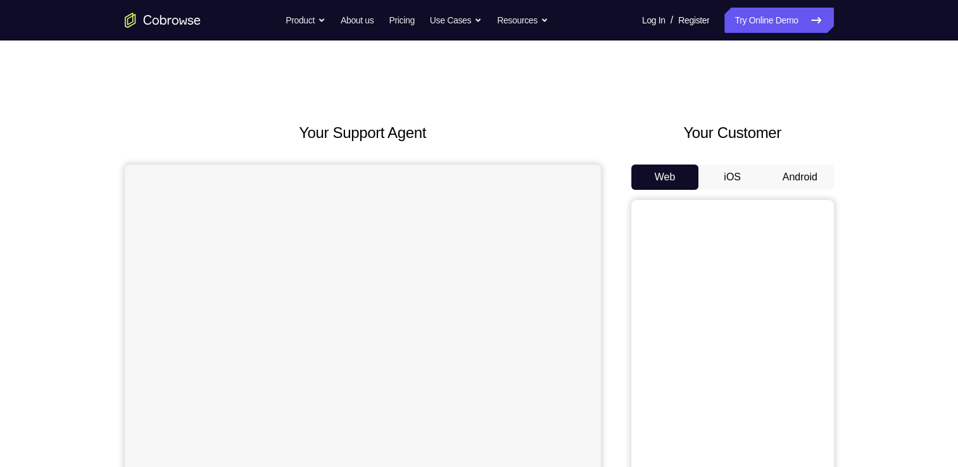
click at [790, 167] on button "Android" at bounding box center [800, 177] width 68 height 25
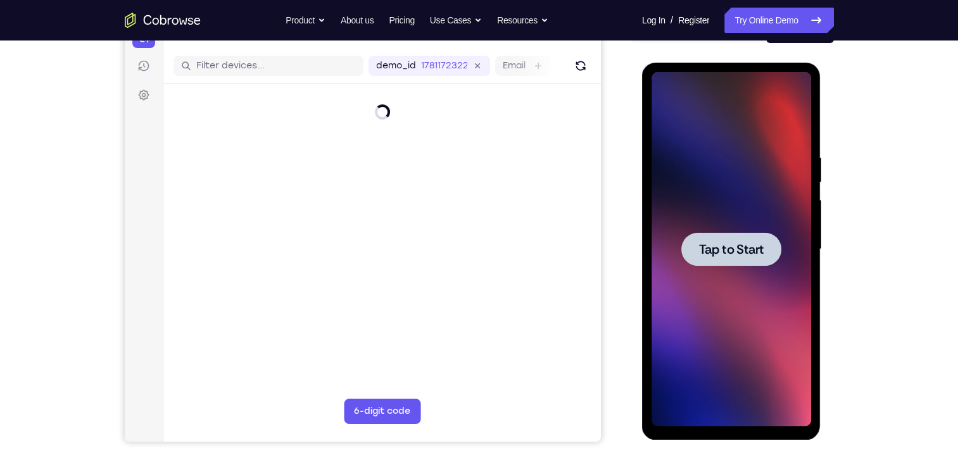
click at [734, 256] on span "Tap to Start" at bounding box center [731, 249] width 65 height 13
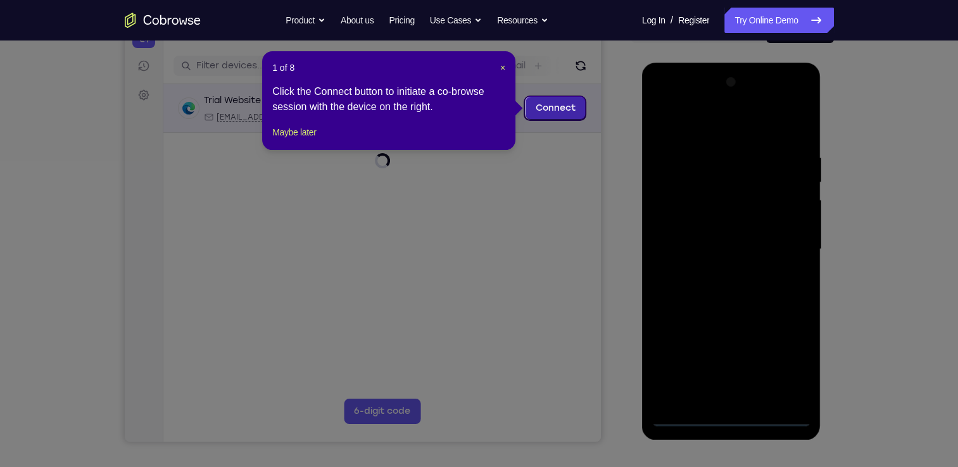
click at [556, 113] on link "Connect" at bounding box center [555, 108] width 60 height 23
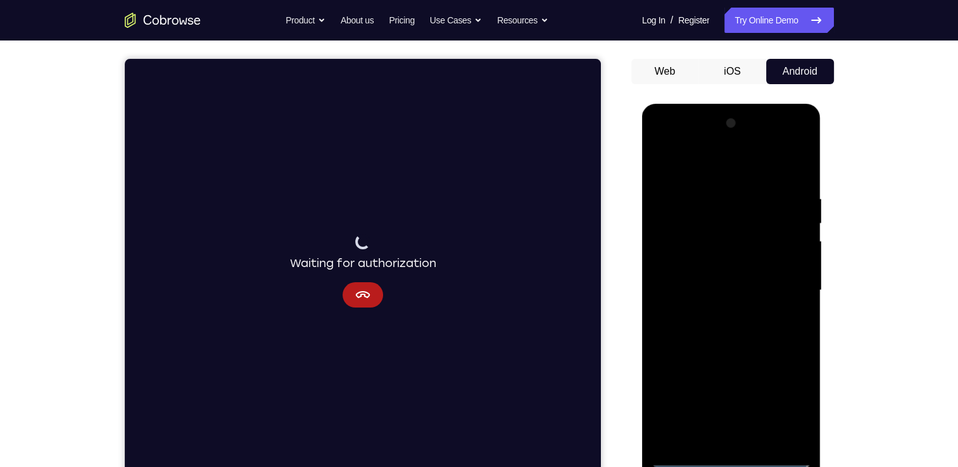
scroll to position [106, 0]
click at [733, 457] on div at bounding box center [732, 290] width 160 height 355
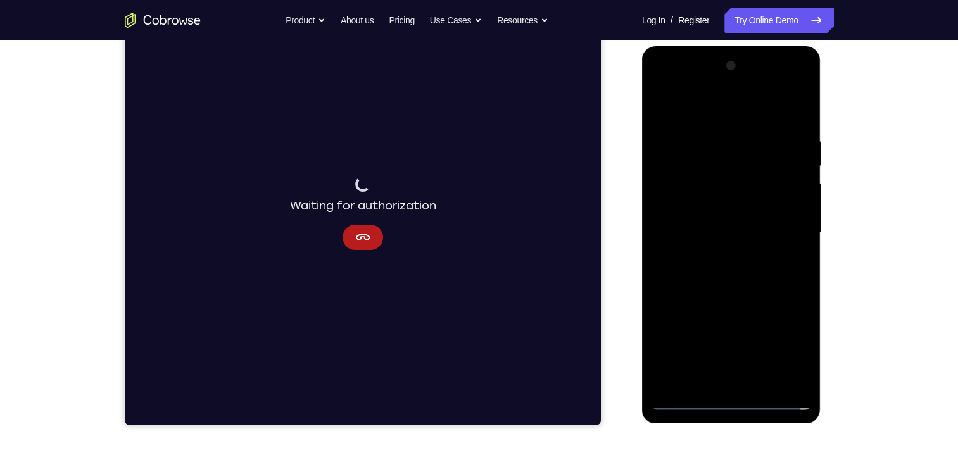
click at [732, 397] on div at bounding box center [732, 233] width 160 height 355
click at [728, 403] on div at bounding box center [732, 233] width 160 height 355
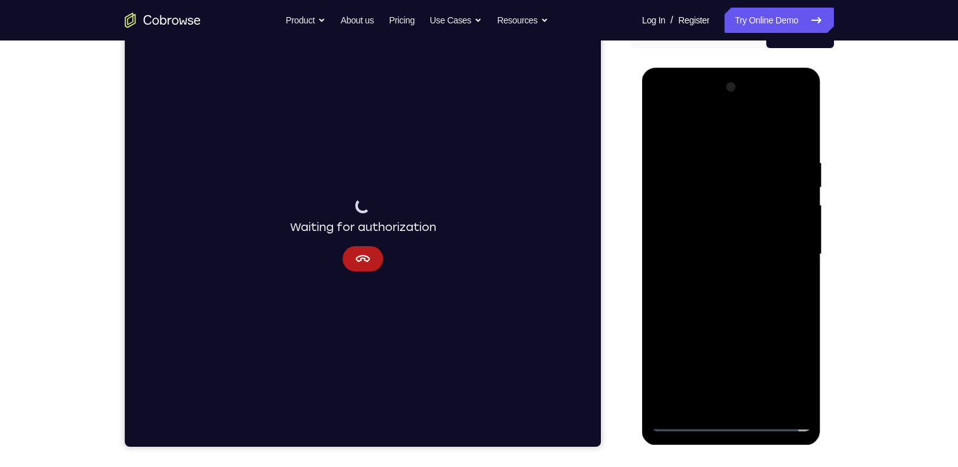
scroll to position [138, 0]
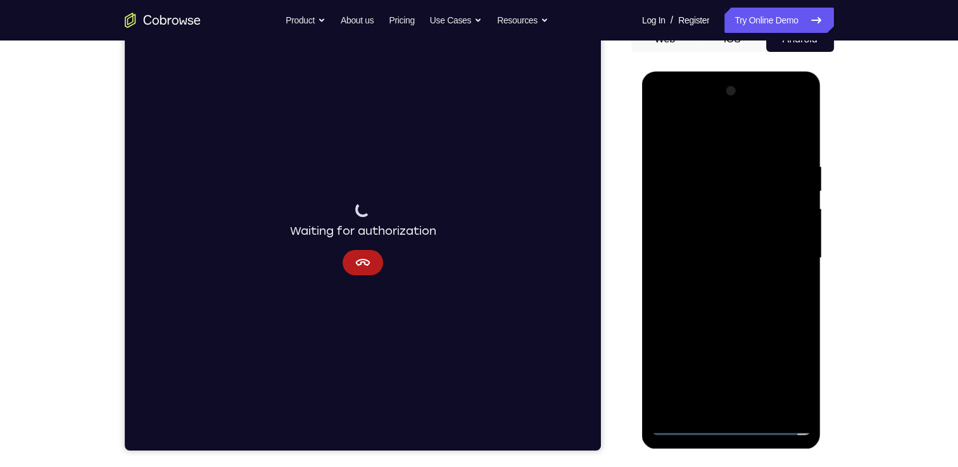
click at [785, 372] on div at bounding box center [732, 258] width 160 height 355
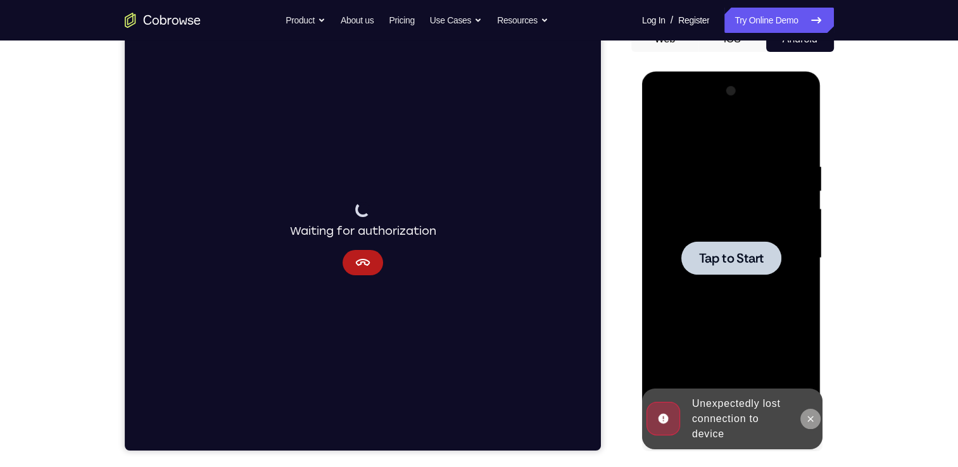
click at [813, 417] on icon at bounding box center [810, 419] width 10 height 10
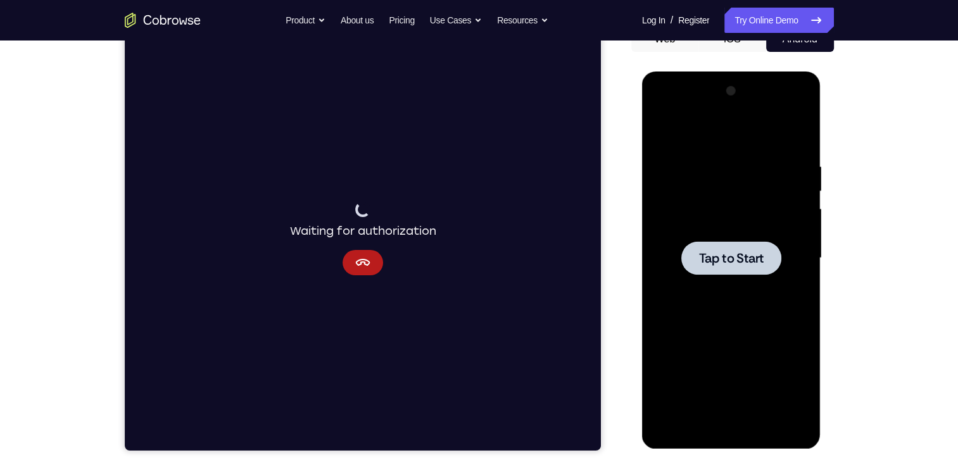
click at [719, 247] on div at bounding box center [731, 258] width 100 height 34
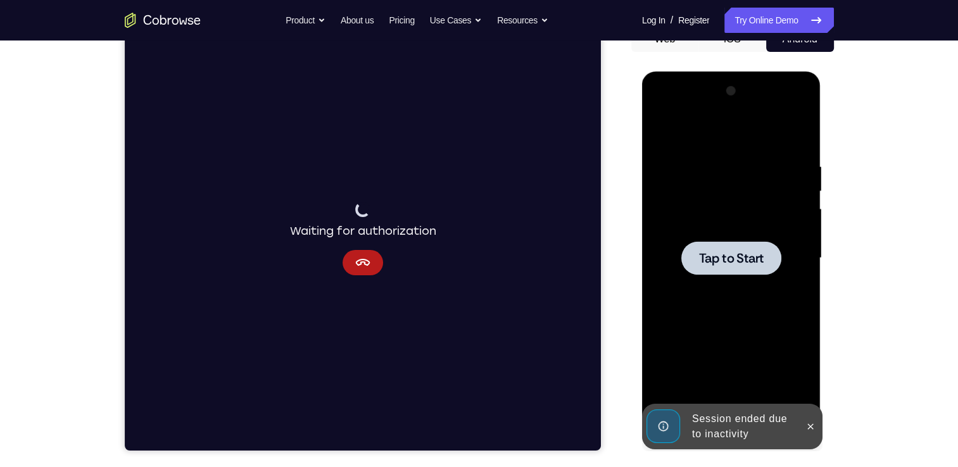
click at [747, 274] on div at bounding box center [731, 258] width 100 height 34
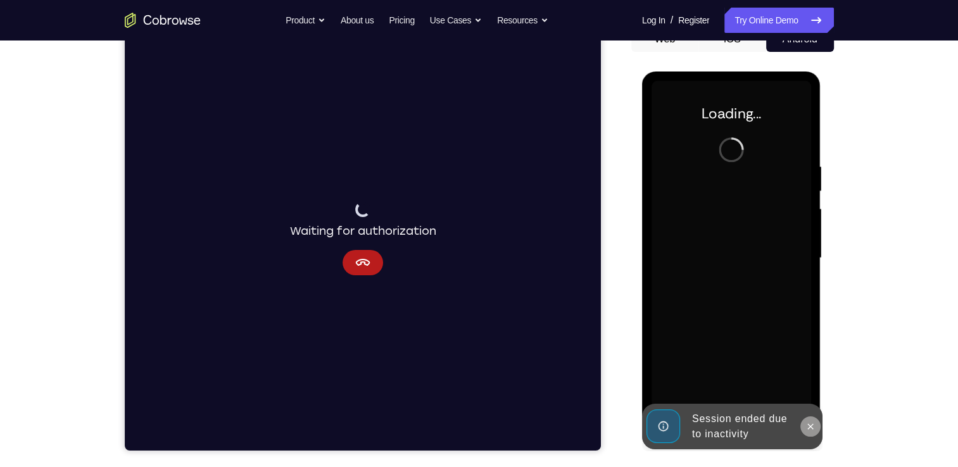
click at [811, 424] on icon at bounding box center [810, 427] width 10 height 10
